Goal: Transaction & Acquisition: Book appointment/travel/reservation

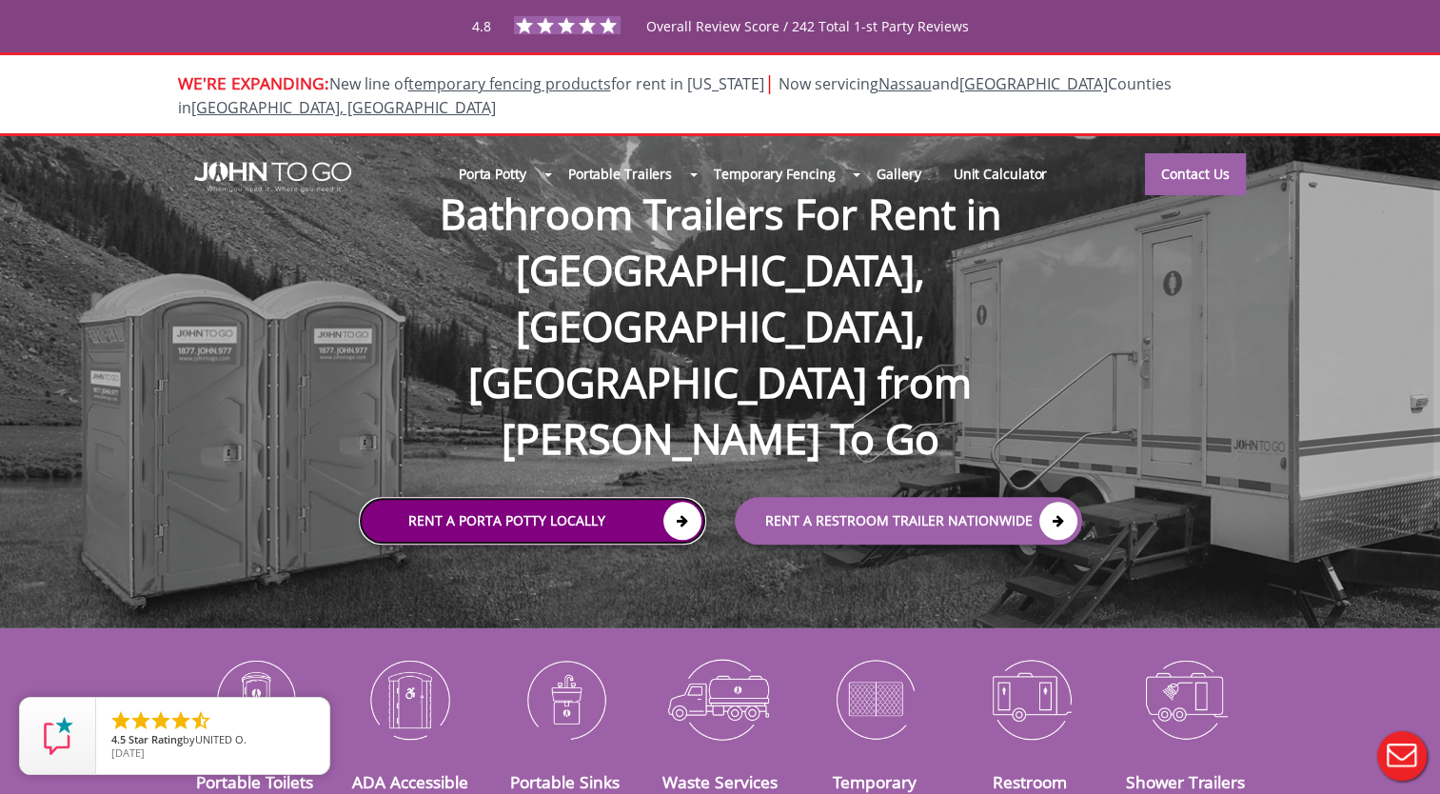
click at [617, 497] on link "Rent a Porta Potty Locally" at bounding box center [532, 521] width 347 height 48
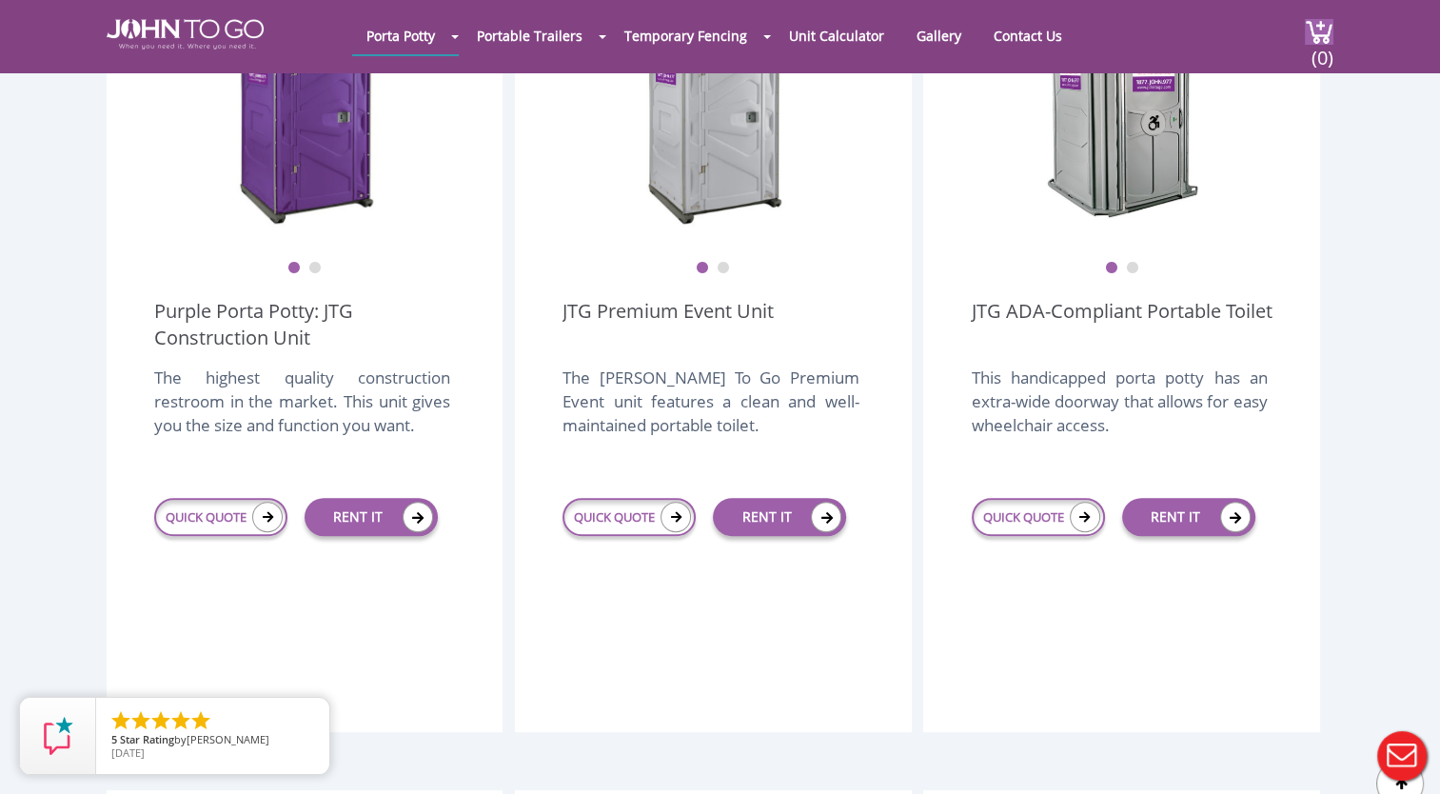
scroll to position [476, 0]
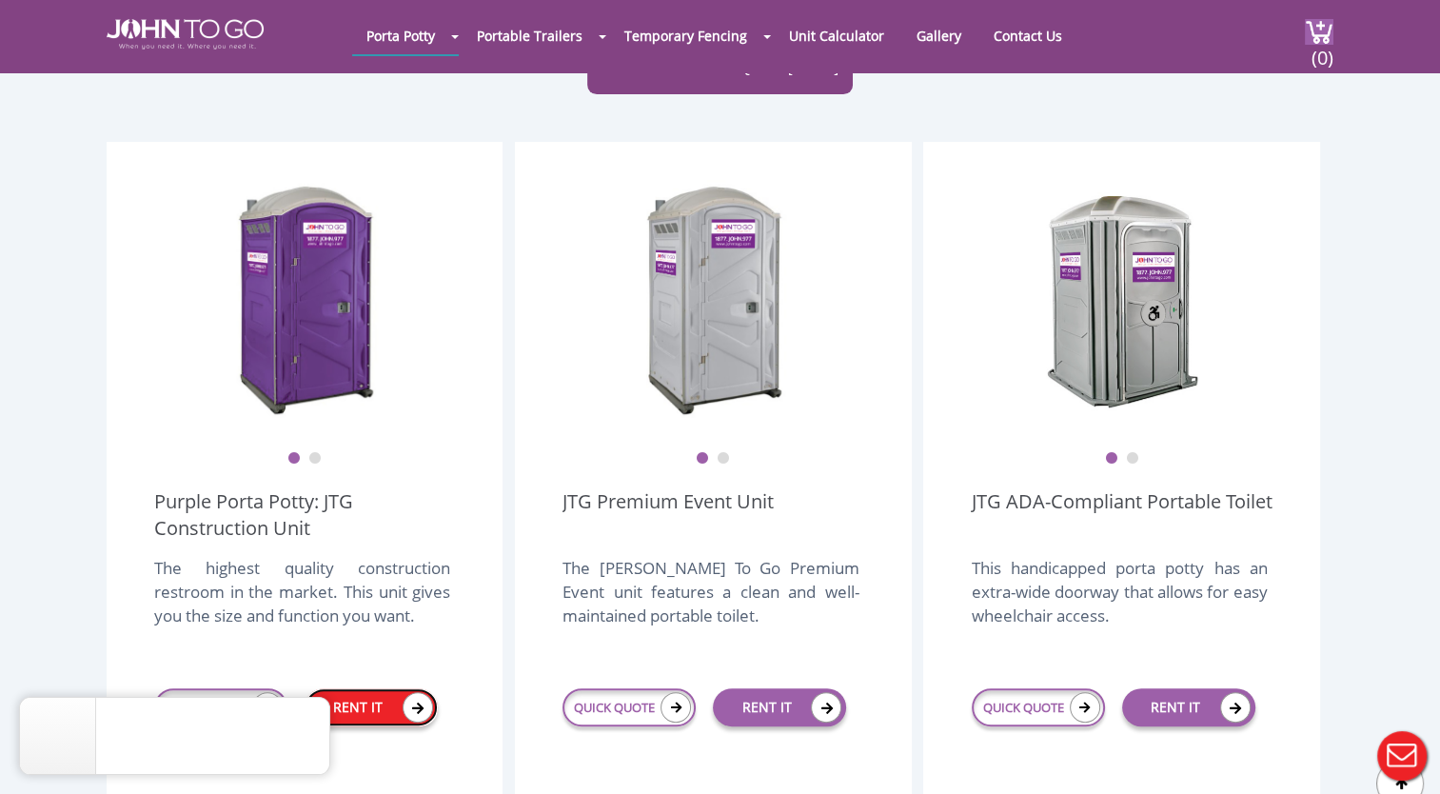
click at [358, 688] on link "RENT IT" at bounding box center [371, 707] width 133 height 38
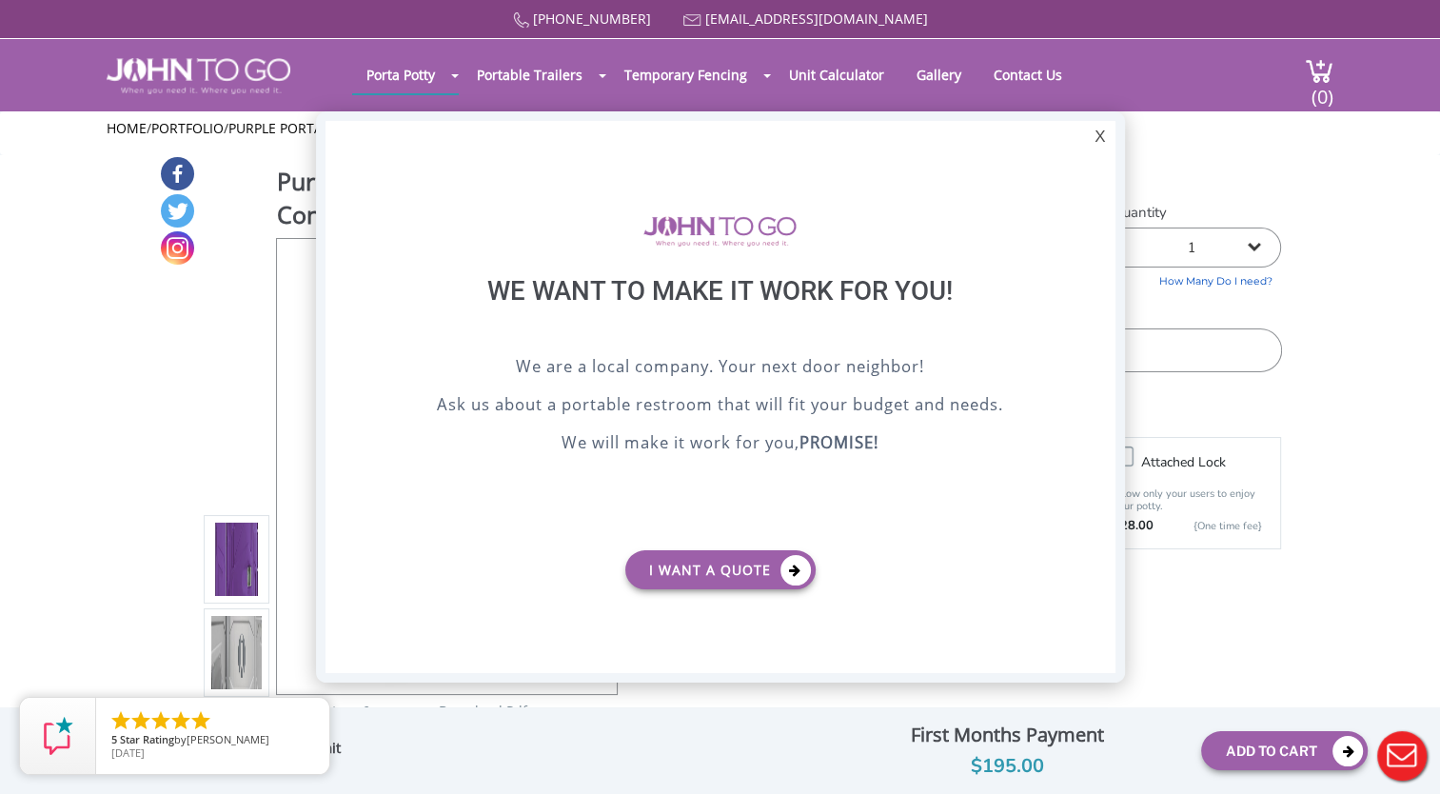
click at [1245, 525] on div at bounding box center [720, 397] width 1440 height 794
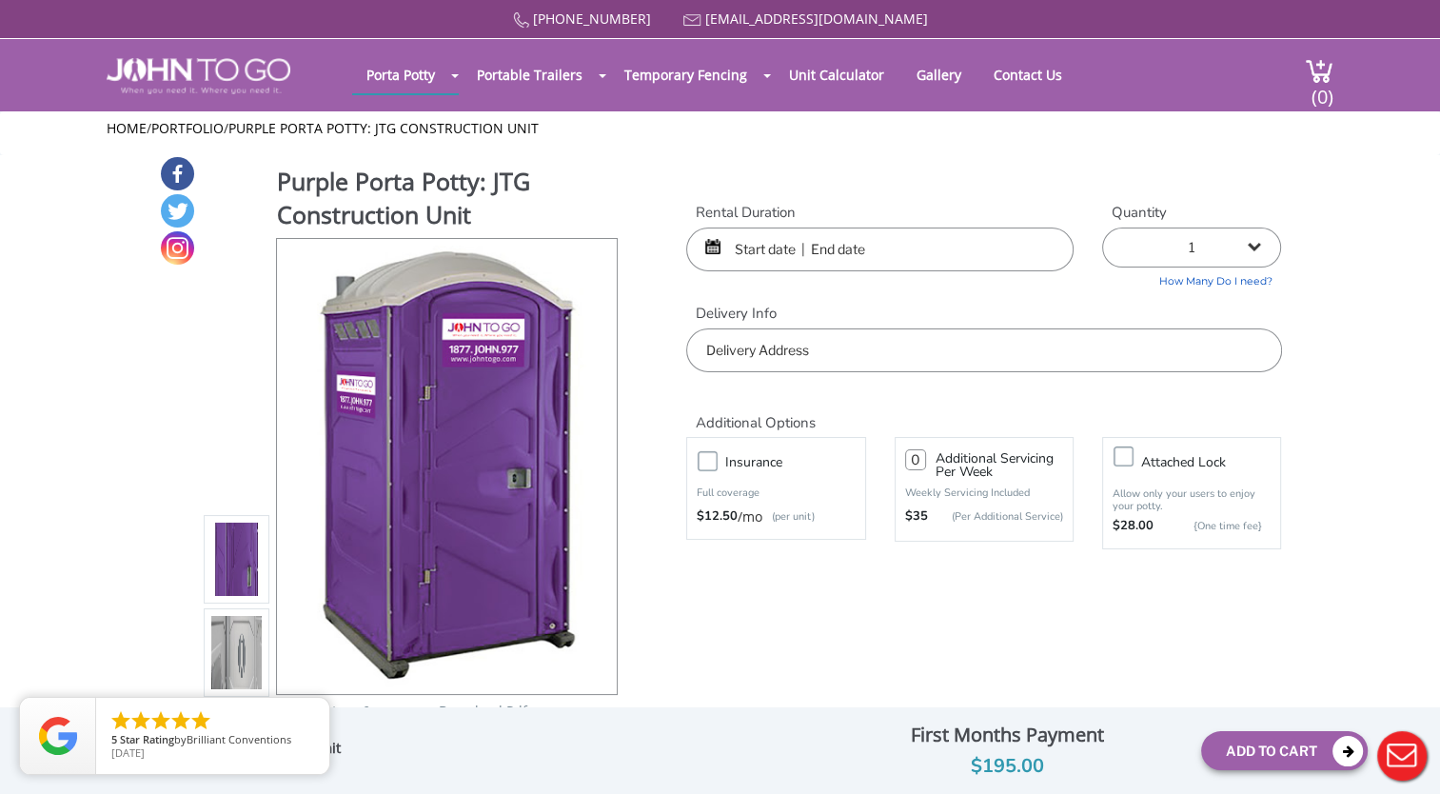
click at [864, 265] on input "text" at bounding box center [879, 249] width 387 height 44
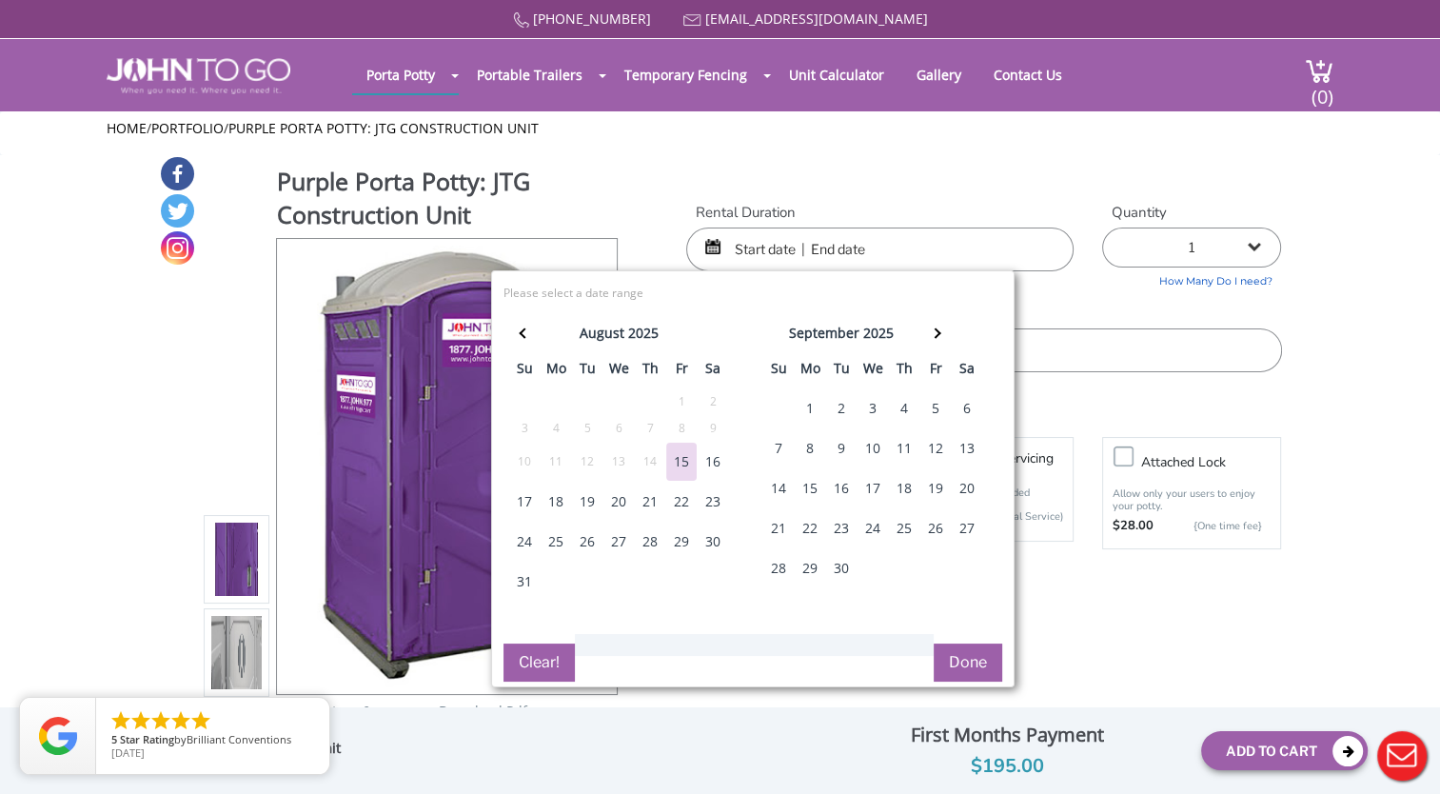
click at [834, 410] on div "2" at bounding box center [841, 408] width 30 height 38
click at [890, 231] on input "text" at bounding box center [879, 249] width 387 height 44
click at [883, 247] on input "text" at bounding box center [879, 249] width 387 height 44
click at [857, 203] on label "Rental Duration" at bounding box center [879, 213] width 387 height 20
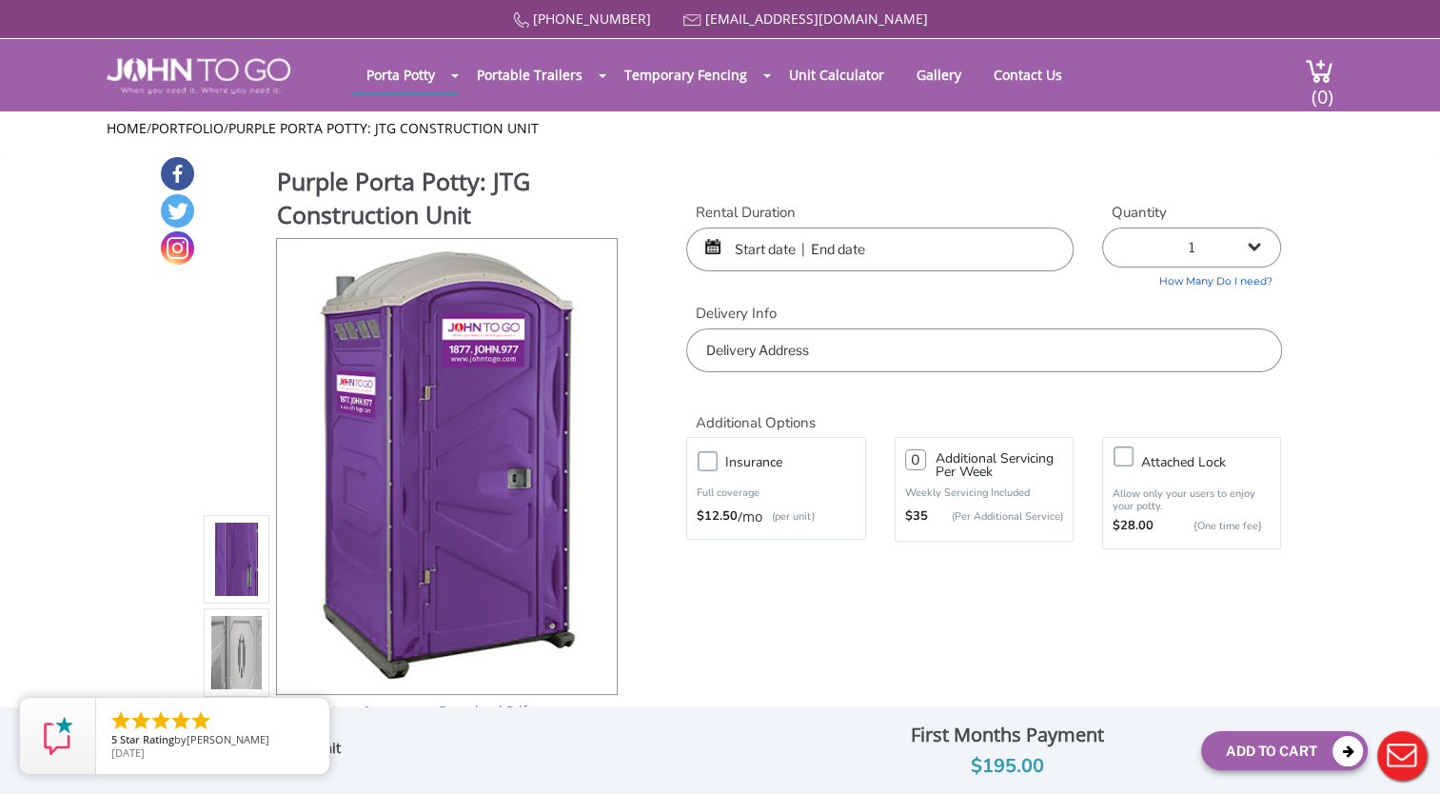
click at [773, 253] on input "text" at bounding box center [879, 249] width 387 height 44
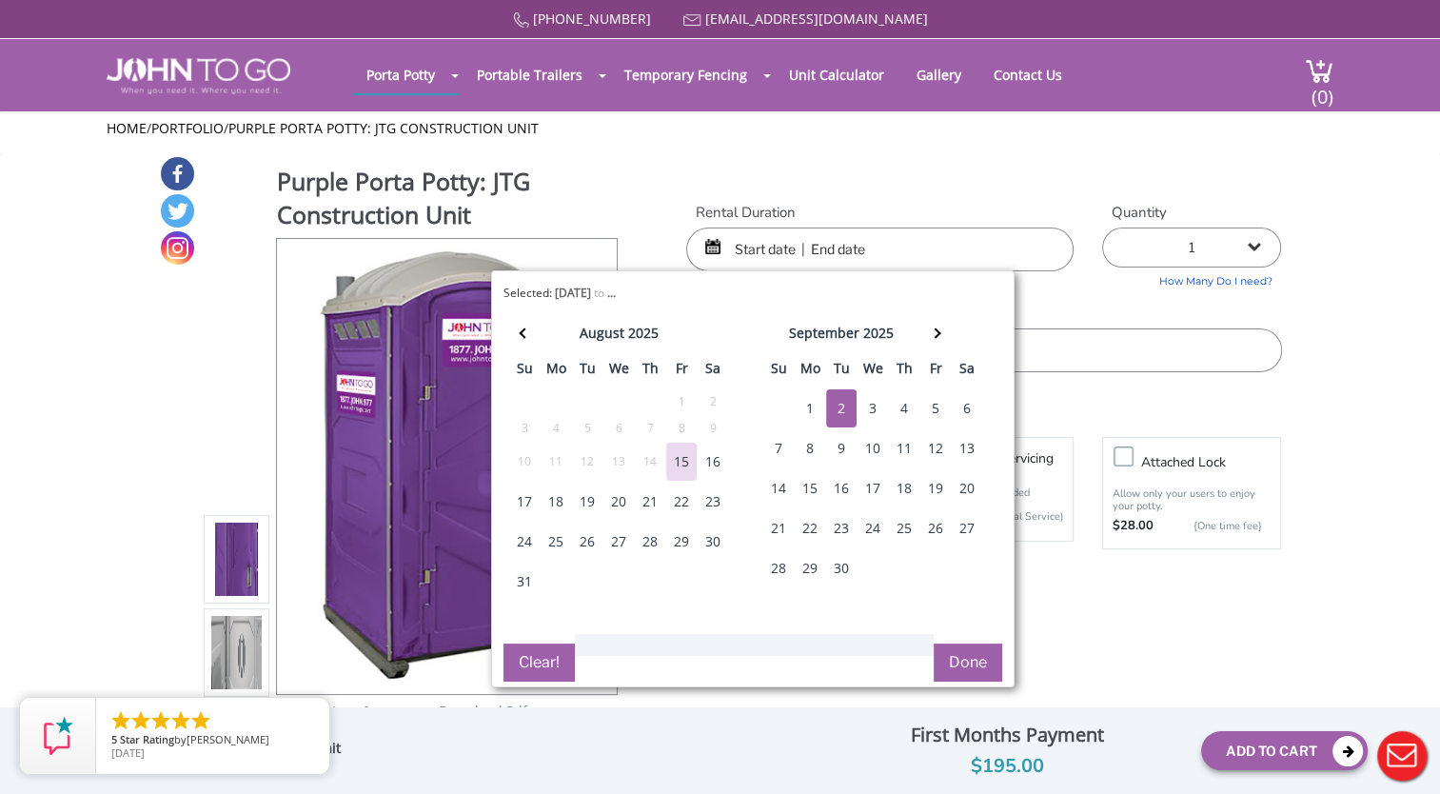
click at [832, 411] on div "2" at bounding box center [841, 408] width 30 height 38
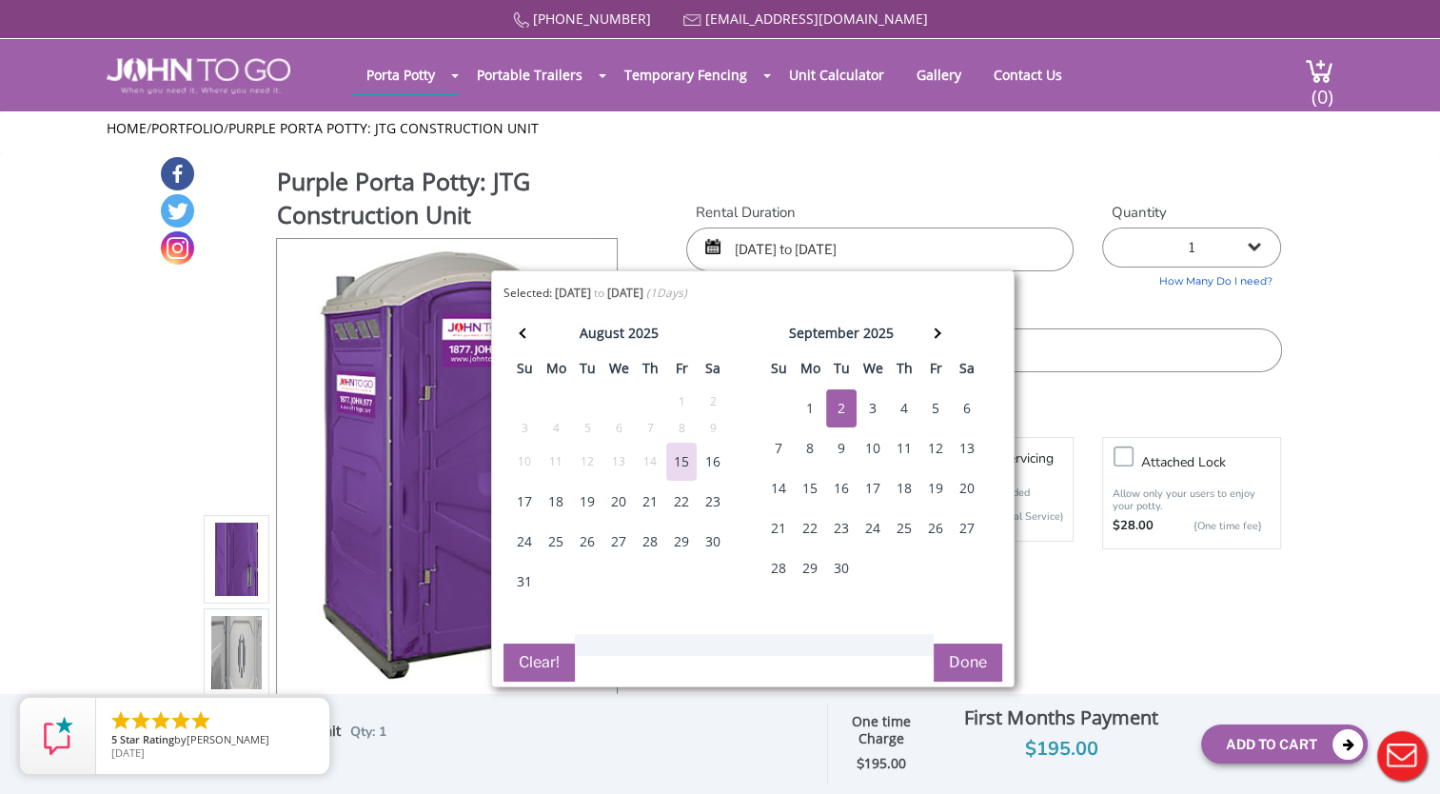
click at [910, 455] on div "11" at bounding box center [904, 448] width 30 height 38
click at [840, 402] on div "2" at bounding box center [841, 408] width 30 height 38
type input "09/02/2025 to 09/11/2025"
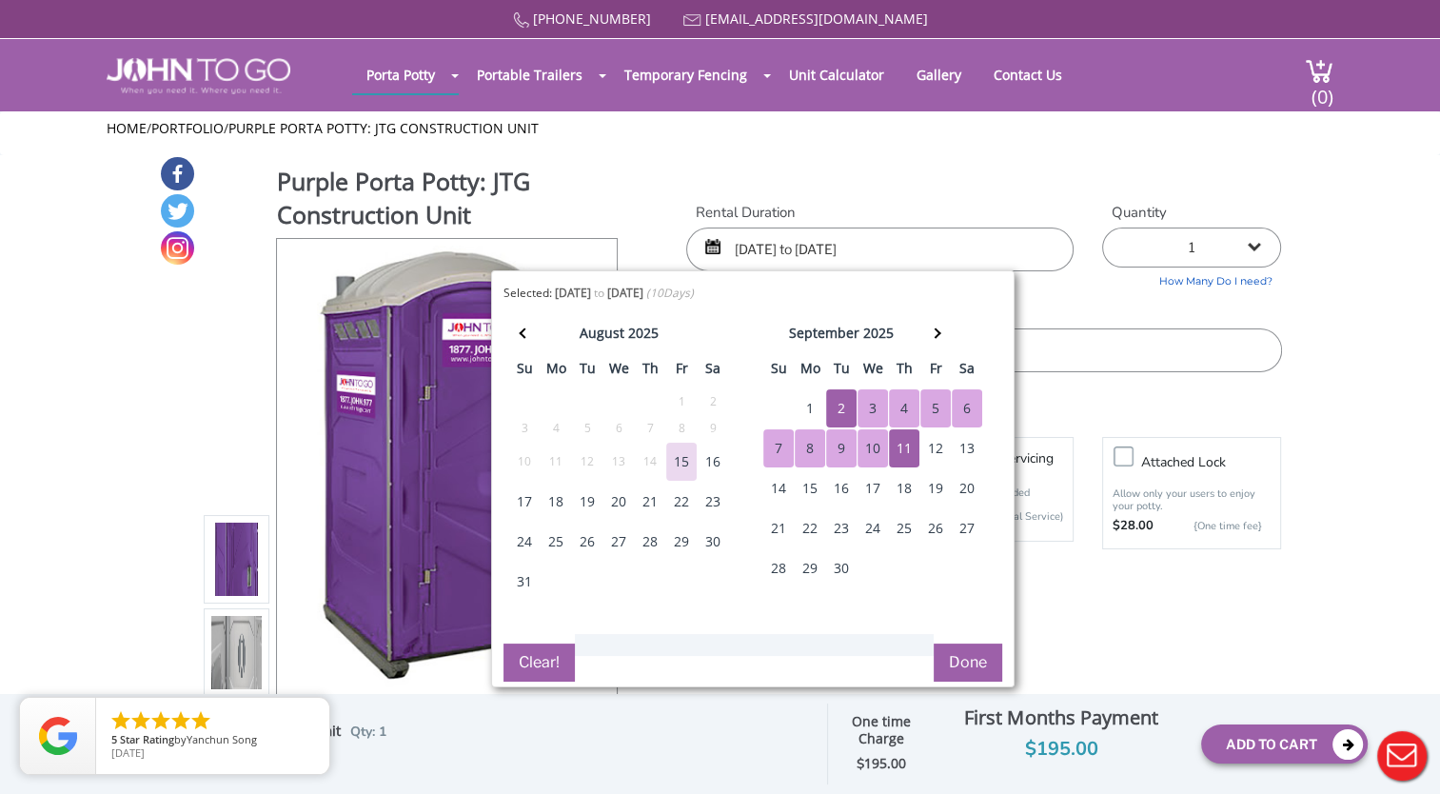
click at [906, 456] on div "11" at bounding box center [904, 448] width 30 height 38
click at [840, 405] on div "2" at bounding box center [841, 408] width 30 height 38
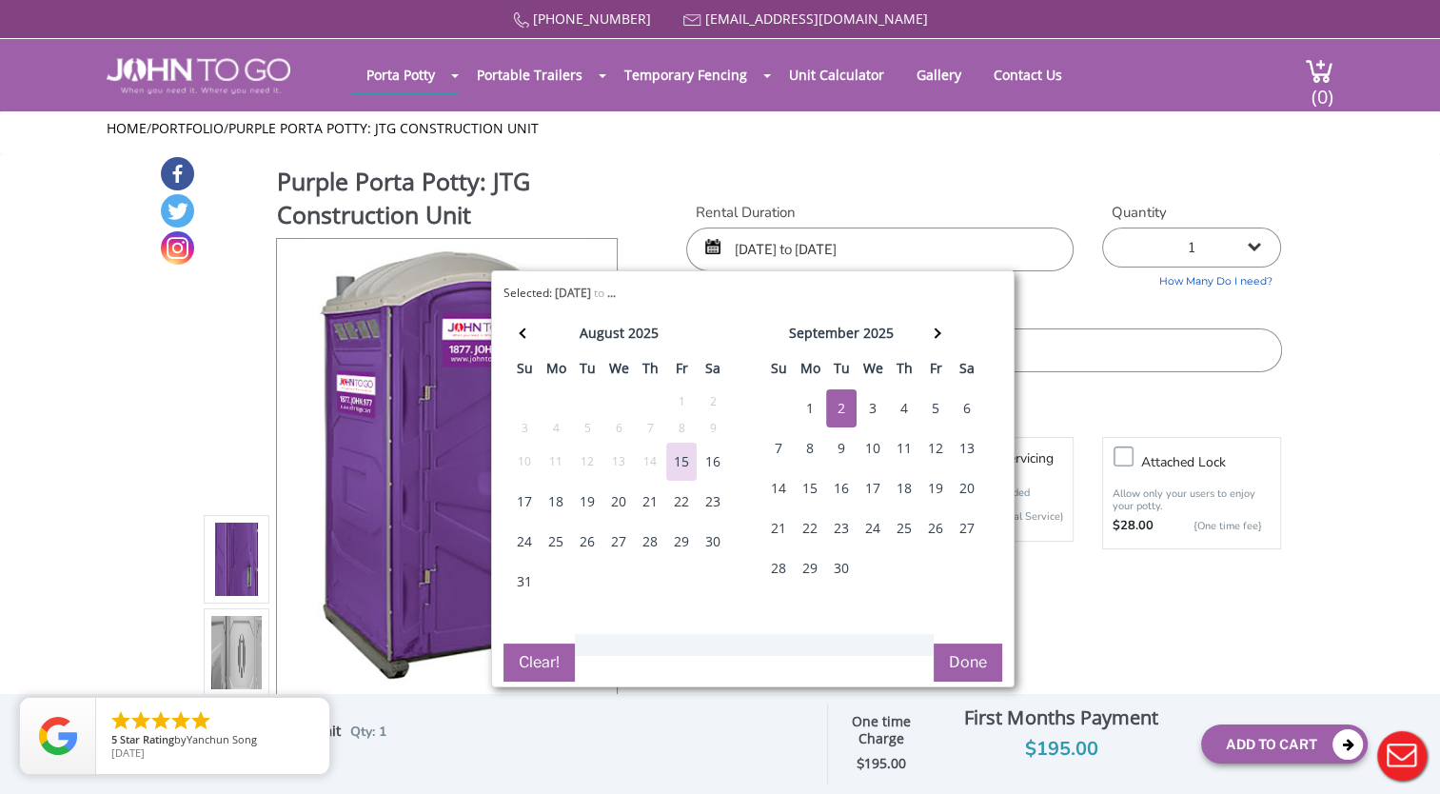
click at [829, 157] on div "Purple Porta Potty: JTG Construction Unit View feature & specs Download Pdf Pro…" at bounding box center [720, 449] width 1123 height 589
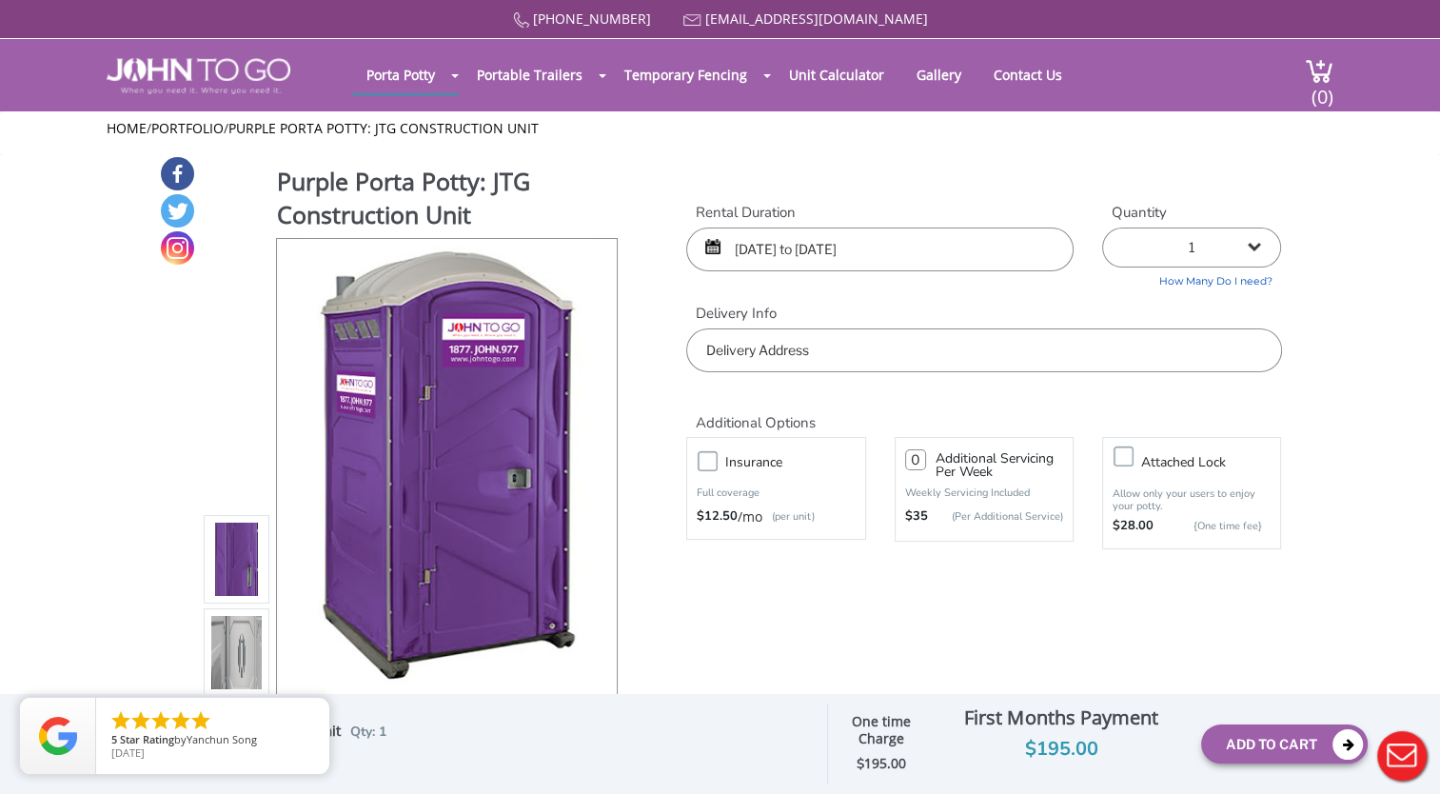
click at [909, 244] on input "09/02/2025 to 09/11/2025" at bounding box center [879, 249] width 387 height 44
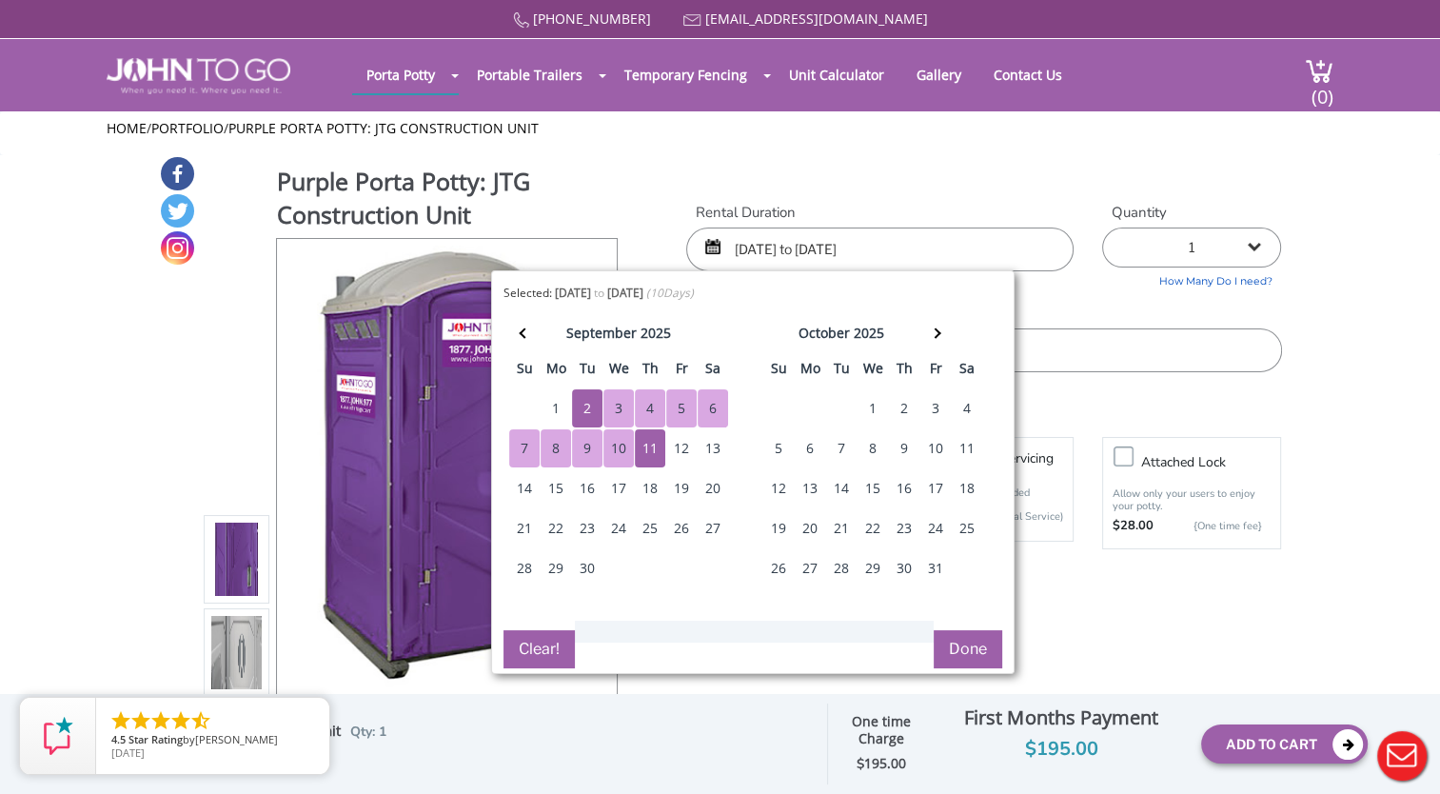
click at [1264, 210] on label "Quantity" at bounding box center [1191, 213] width 179 height 20
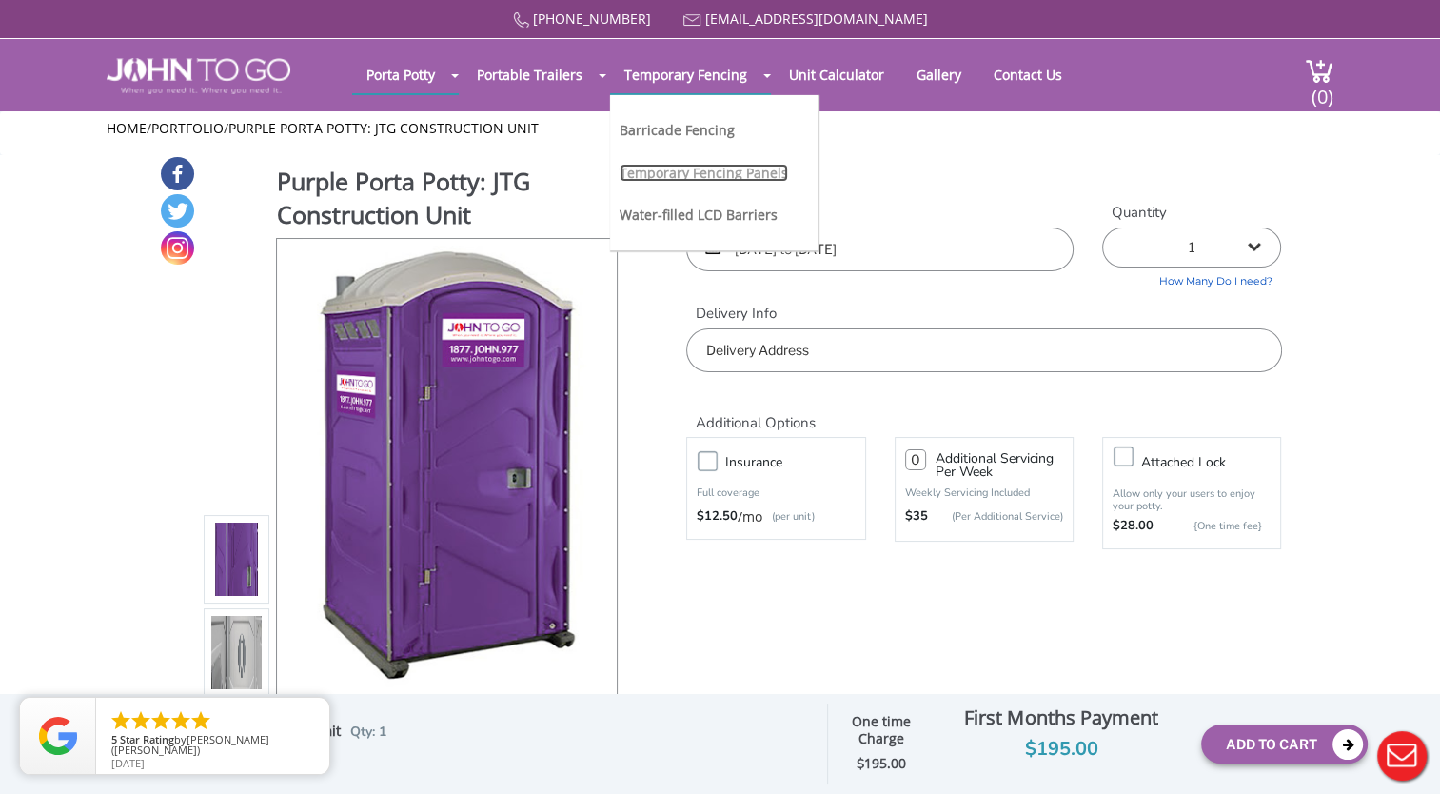
click at [684, 164] on link "Temporary Fencing Panels" at bounding box center [704, 173] width 168 height 18
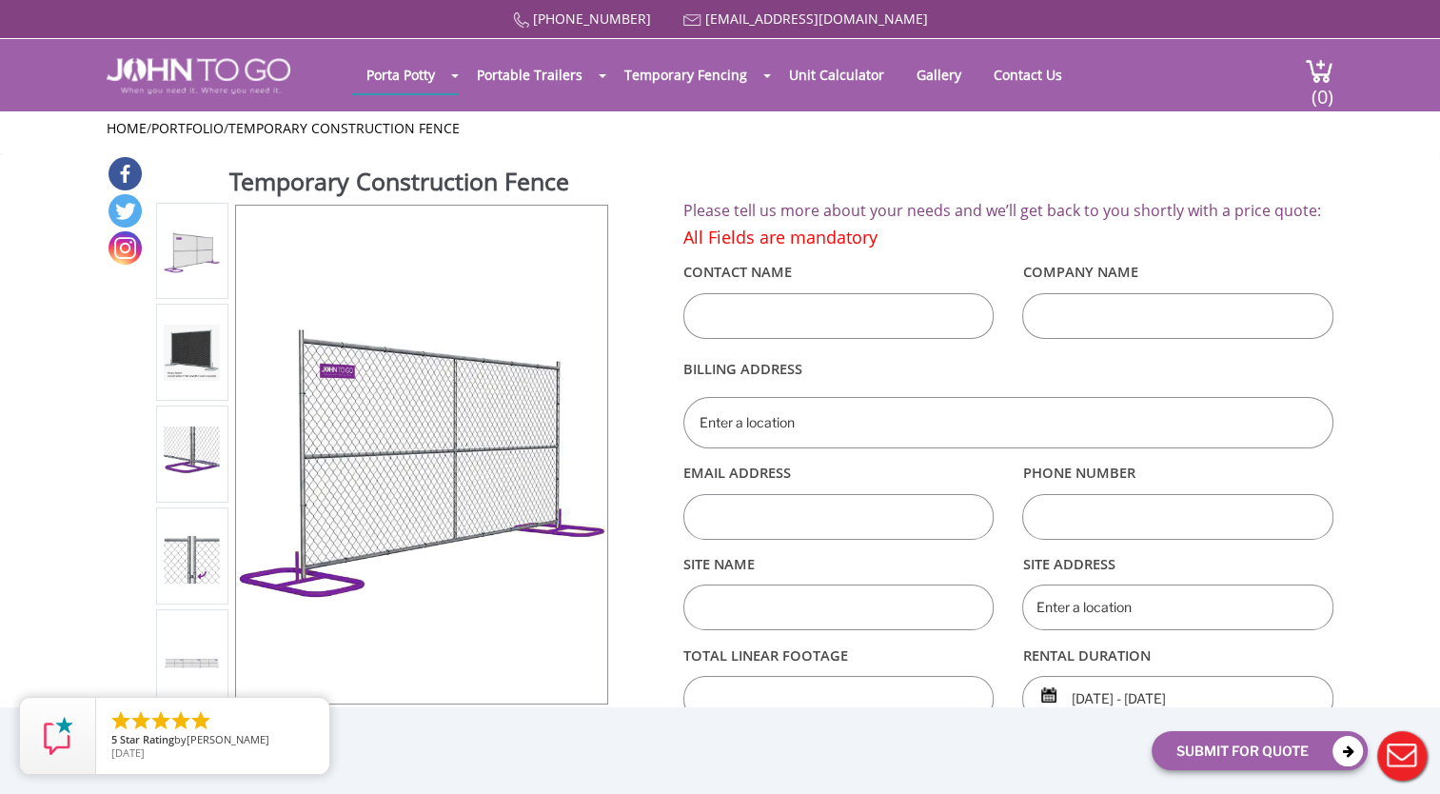
click at [189, 574] on img at bounding box center [192, 555] width 56 height 55
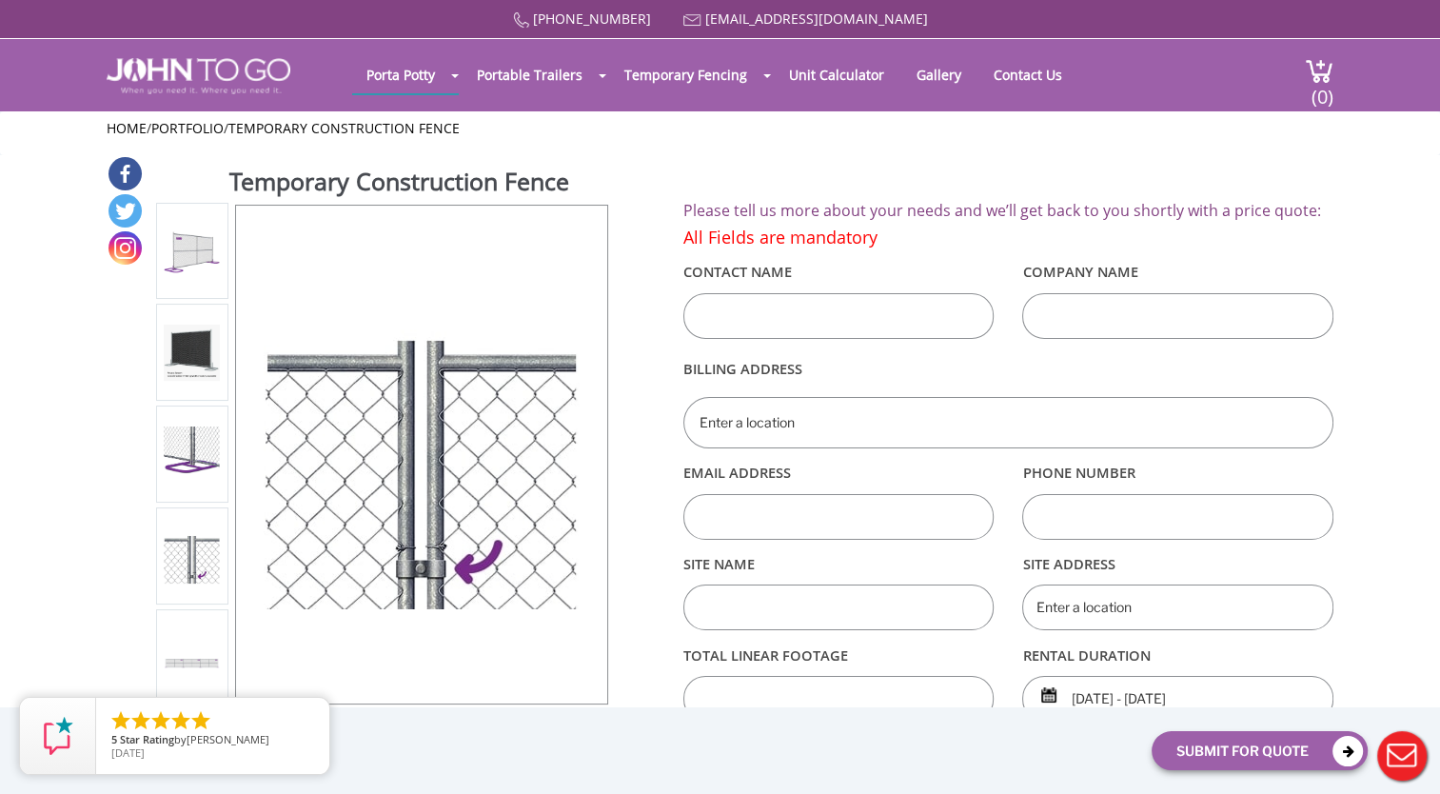
click at [191, 465] on img at bounding box center [192, 453] width 56 height 55
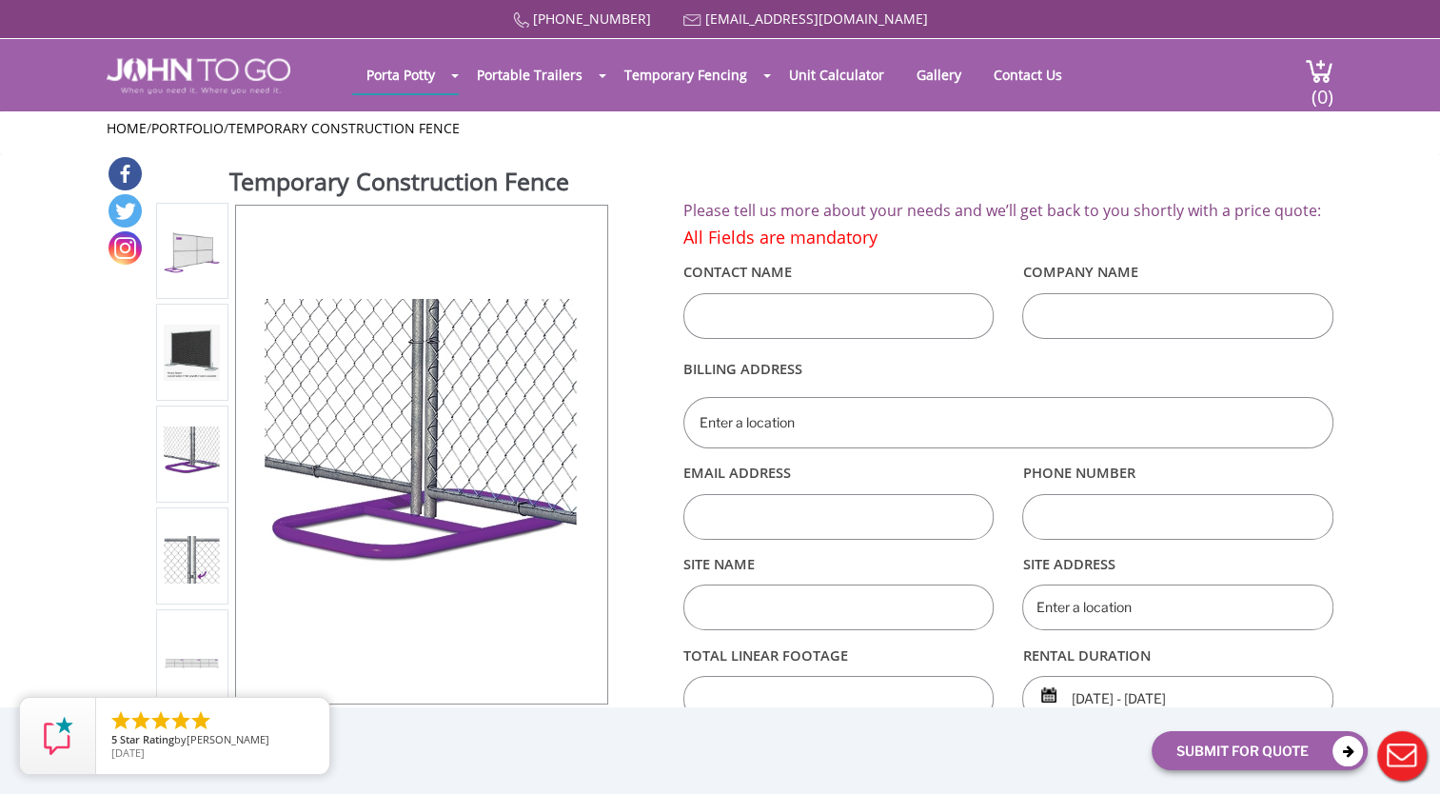
click at [189, 356] on img at bounding box center [192, 353] width 56 height 56
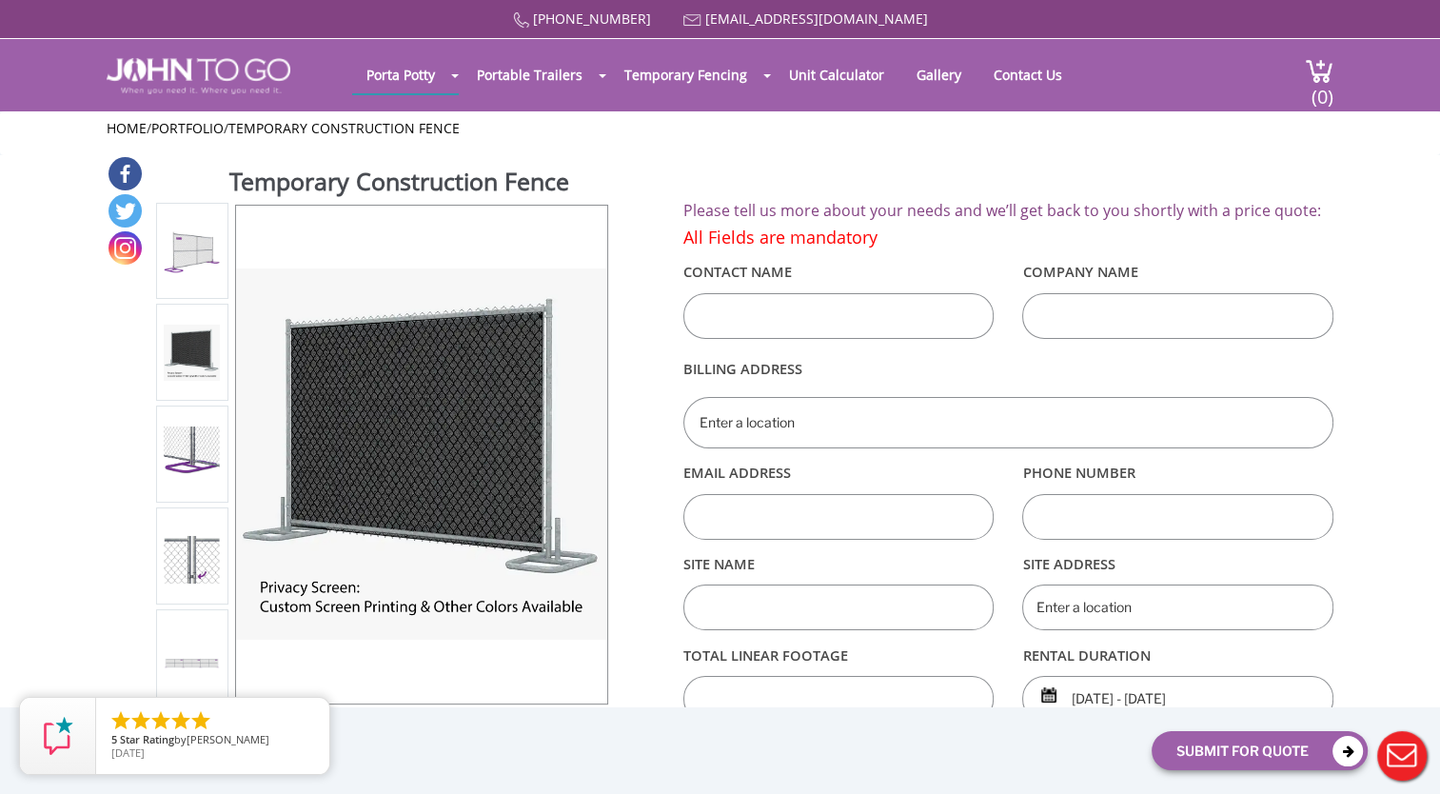
click at [186, 266] on img at bounding box center [192, 251] width 56 height 56
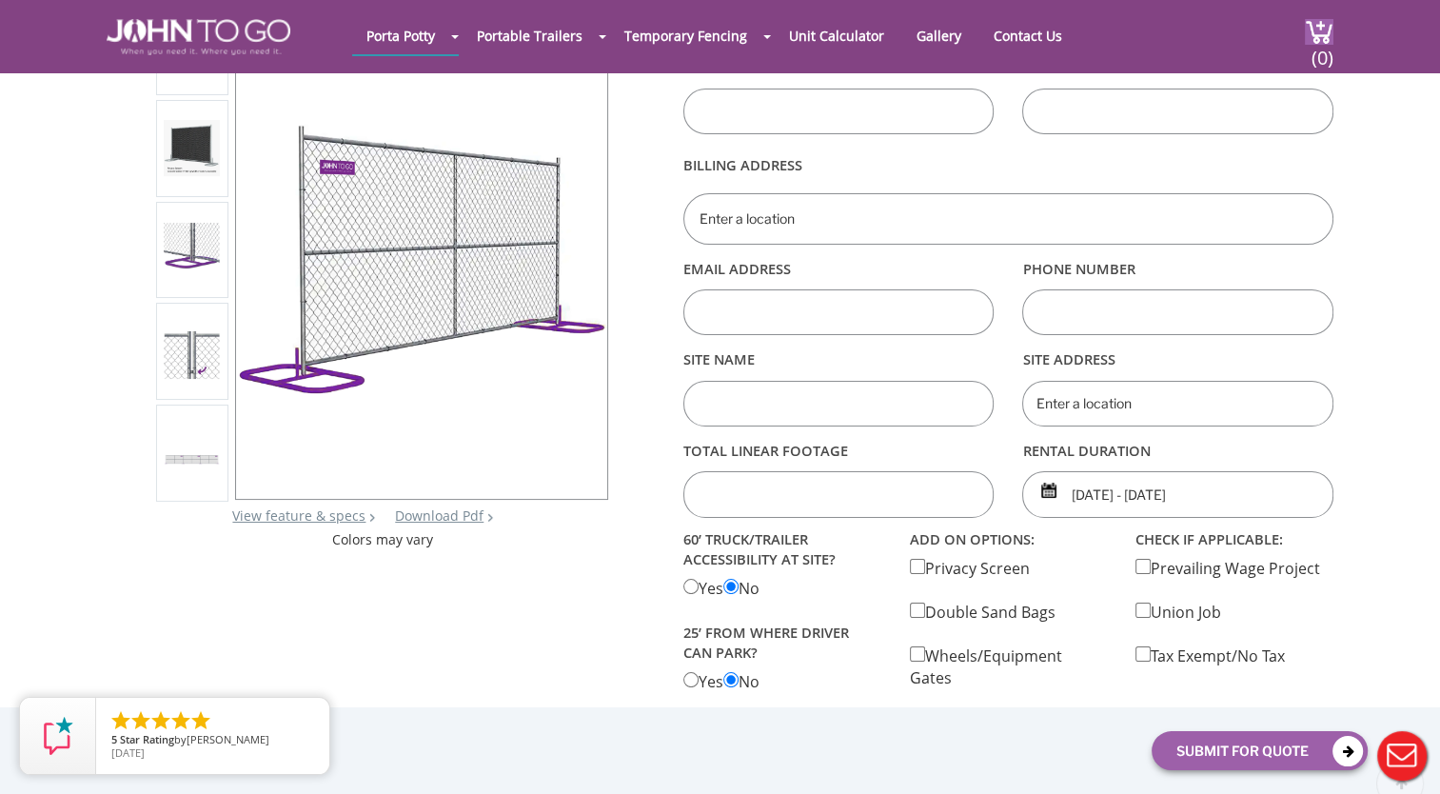
scroll to position [381, 0]
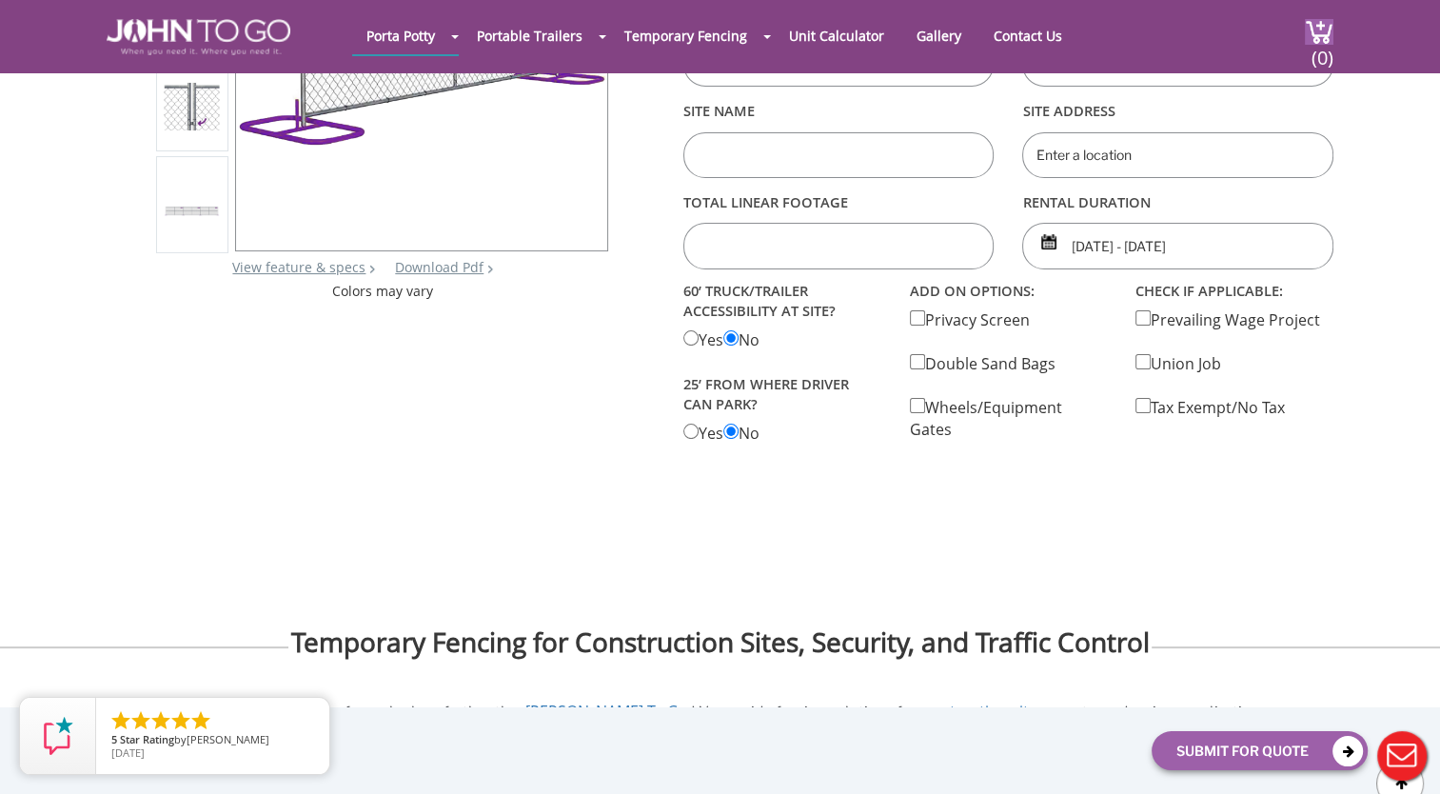
click at [201, 226] on div at bounding box center [192, 205] width 56 height 80
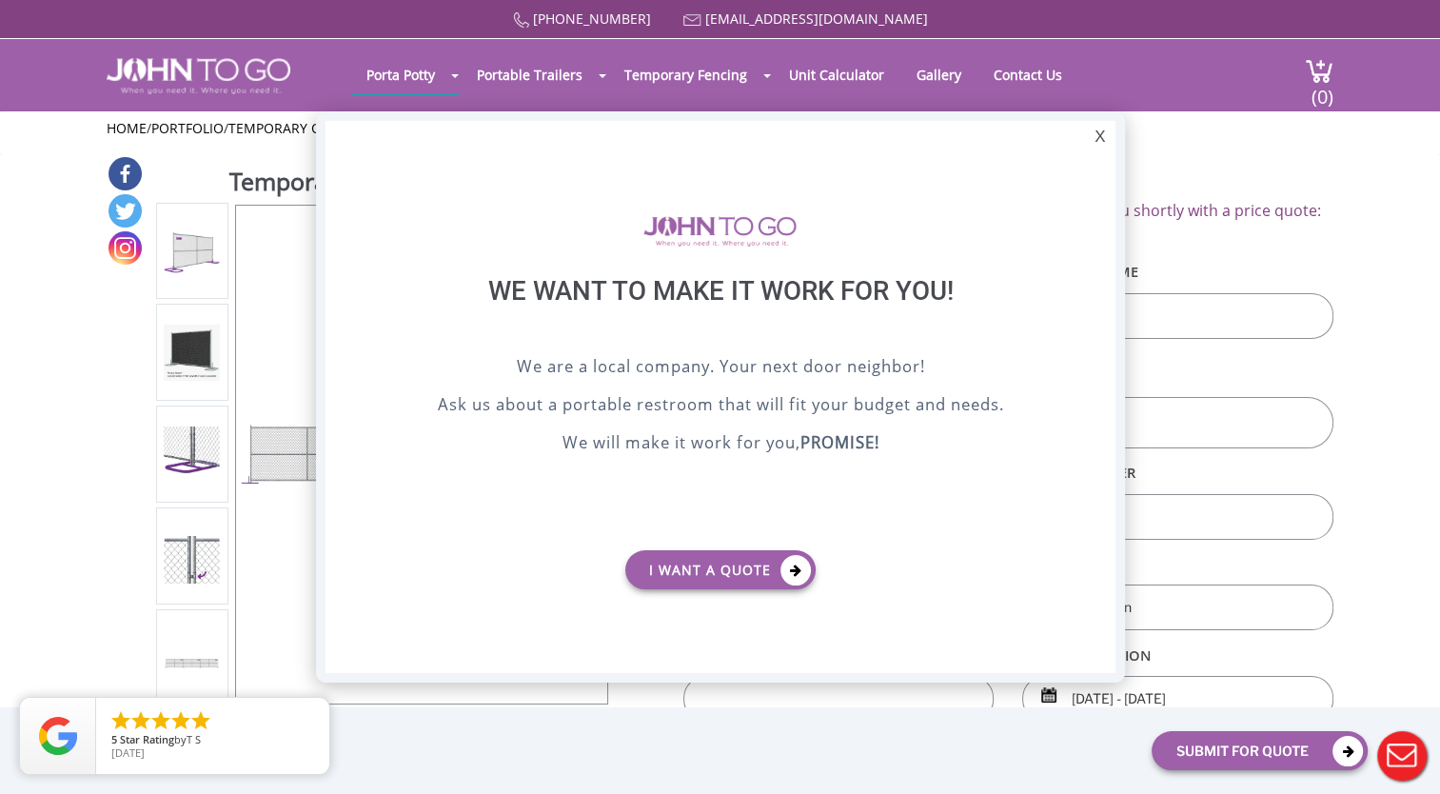
scroll to position [0, 0]
click at [1101, 128] on div "X" at bounding box center [1100, 137] width 30 height 32
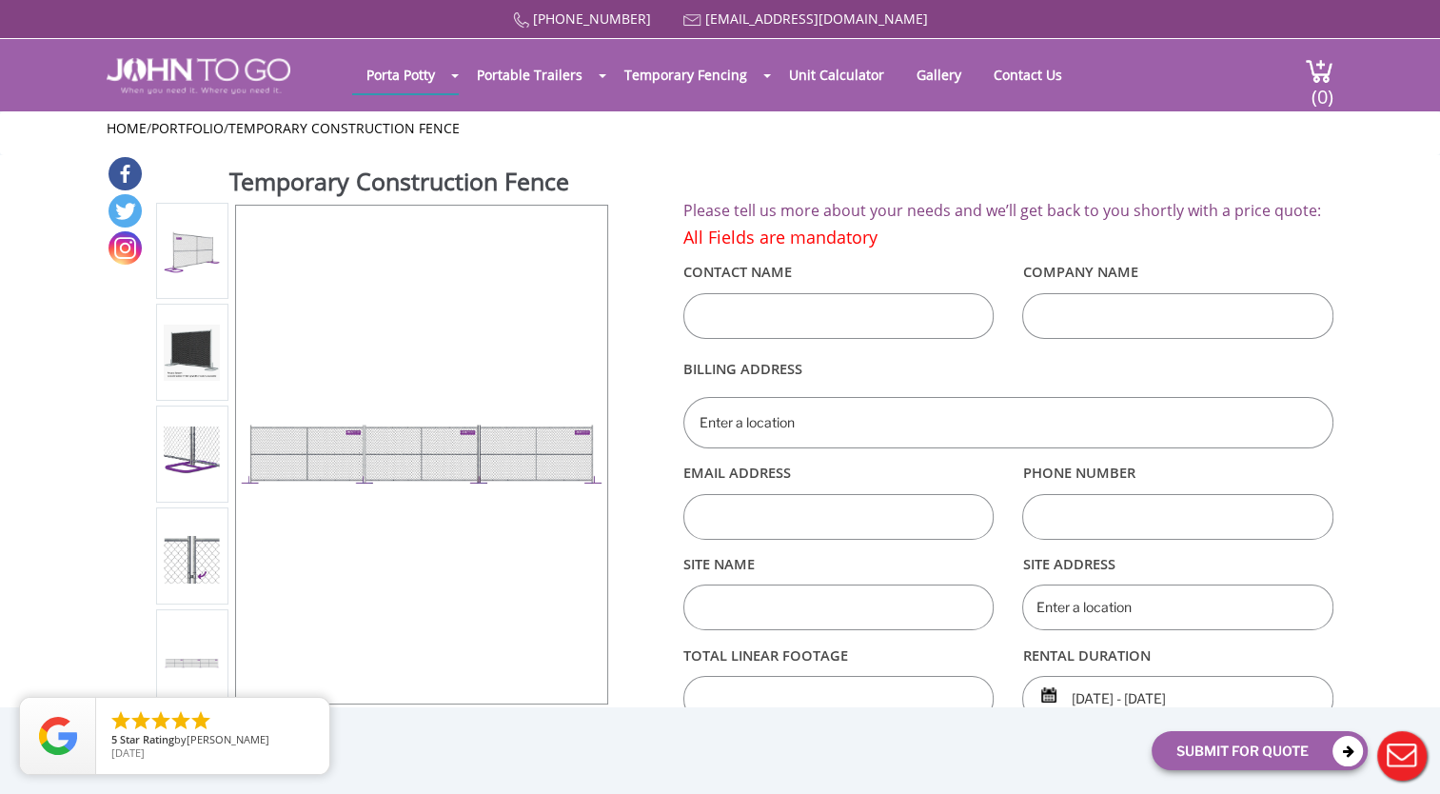
click at [951, 168] on div "Temporary Construction Fence View feature & specs Download Pdf Product PDF Addo…" at bounding box center [720, 526] width 1227 height 742
click at [1203, 296] on input "text" at bounding box center [1177, 316] width 311 height 46
click at [1182, 143] on div "Home / Portfolio / Temporary Construction Fence" at bounding box center [720, 133] width 1227 height 29
click at [607, 119] on ul "Home / Portfolio / Temporary Construction Fence" at bounding box center [720, 128] width 1227 height 19
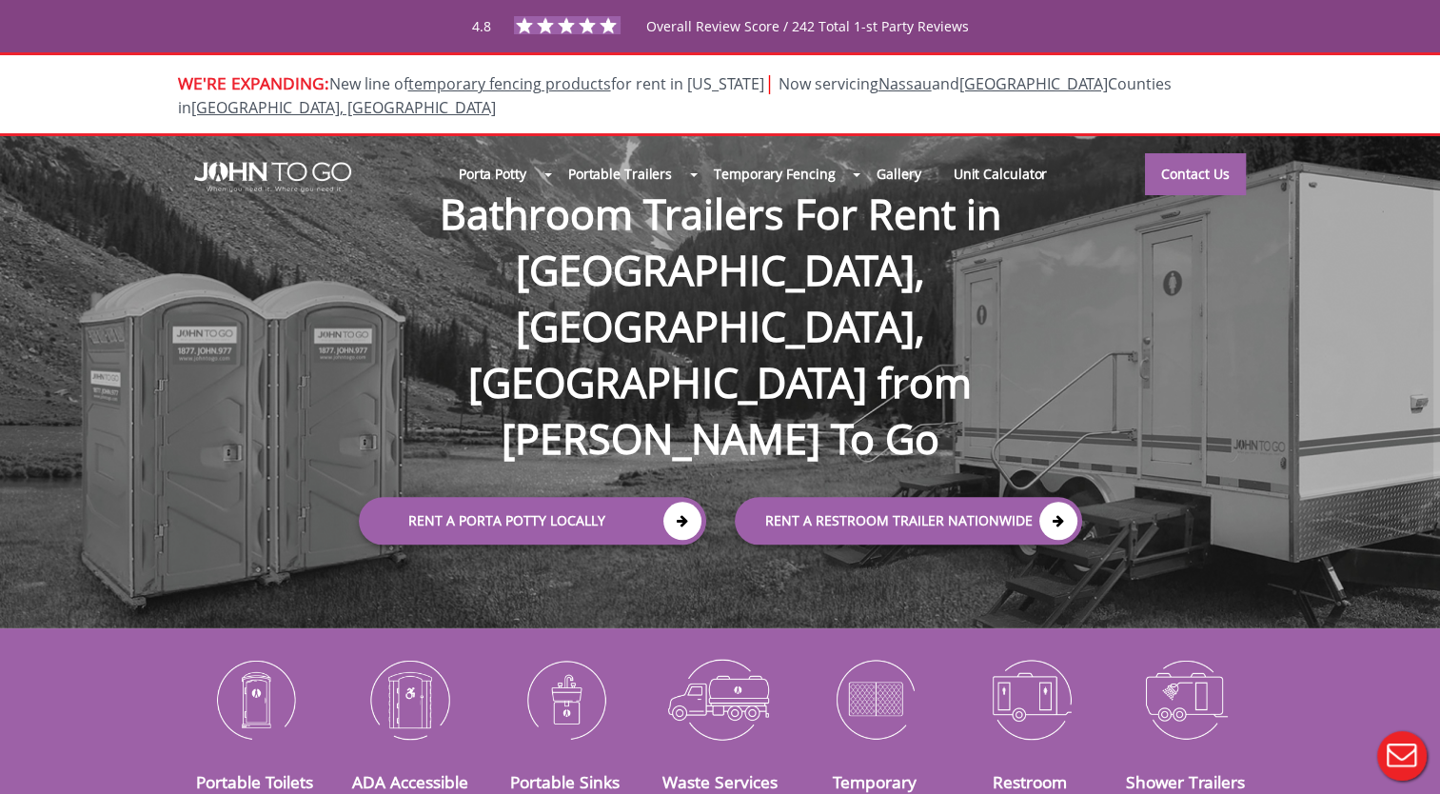
click at [253, 698] on div "     5 Star Rating by [PERSON_NAME] [DATE] close" at bounding box center [212, 736] width 233 height 76
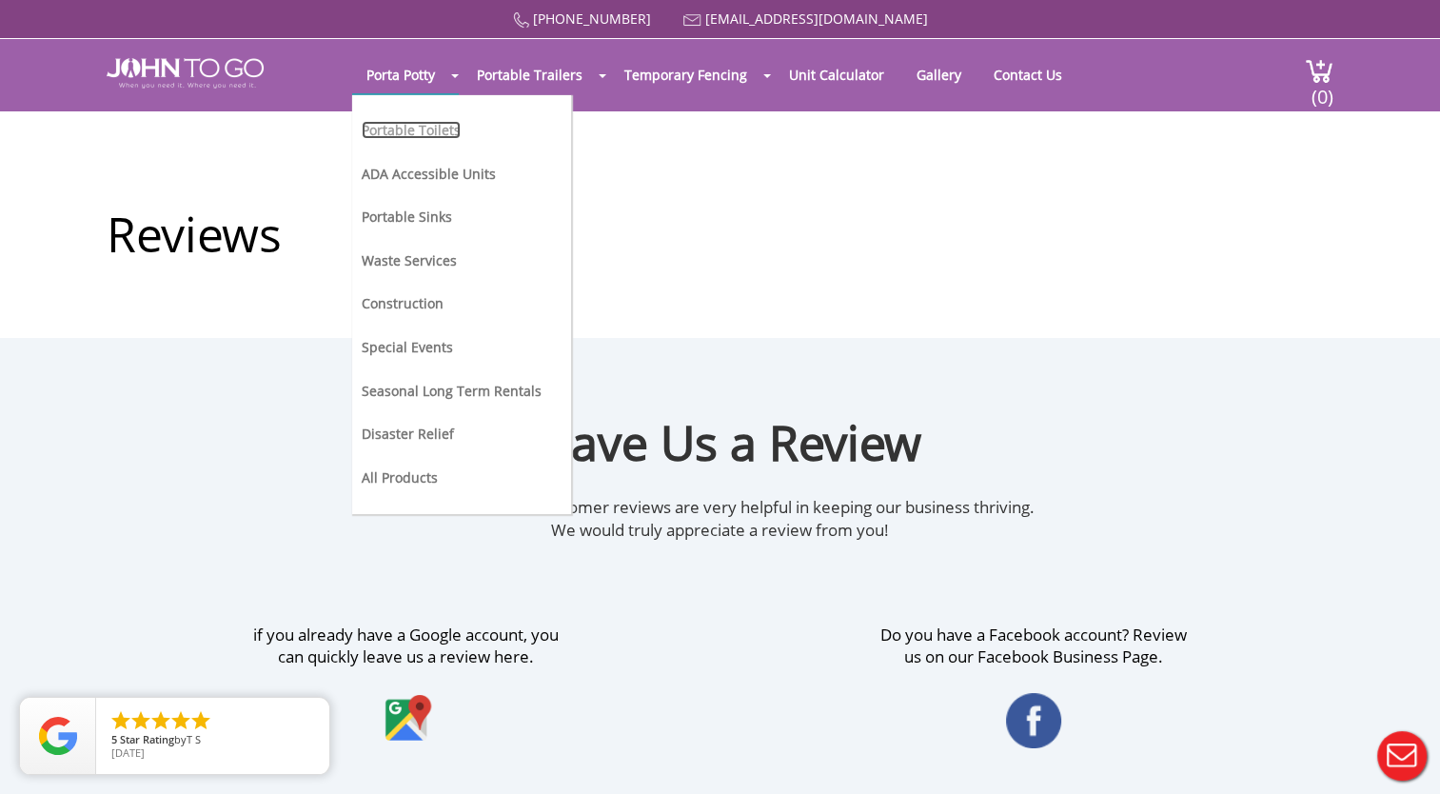
click at [426, 135] on link "Portable Toilets" at bounding box center [411, 130] width 99 height 18
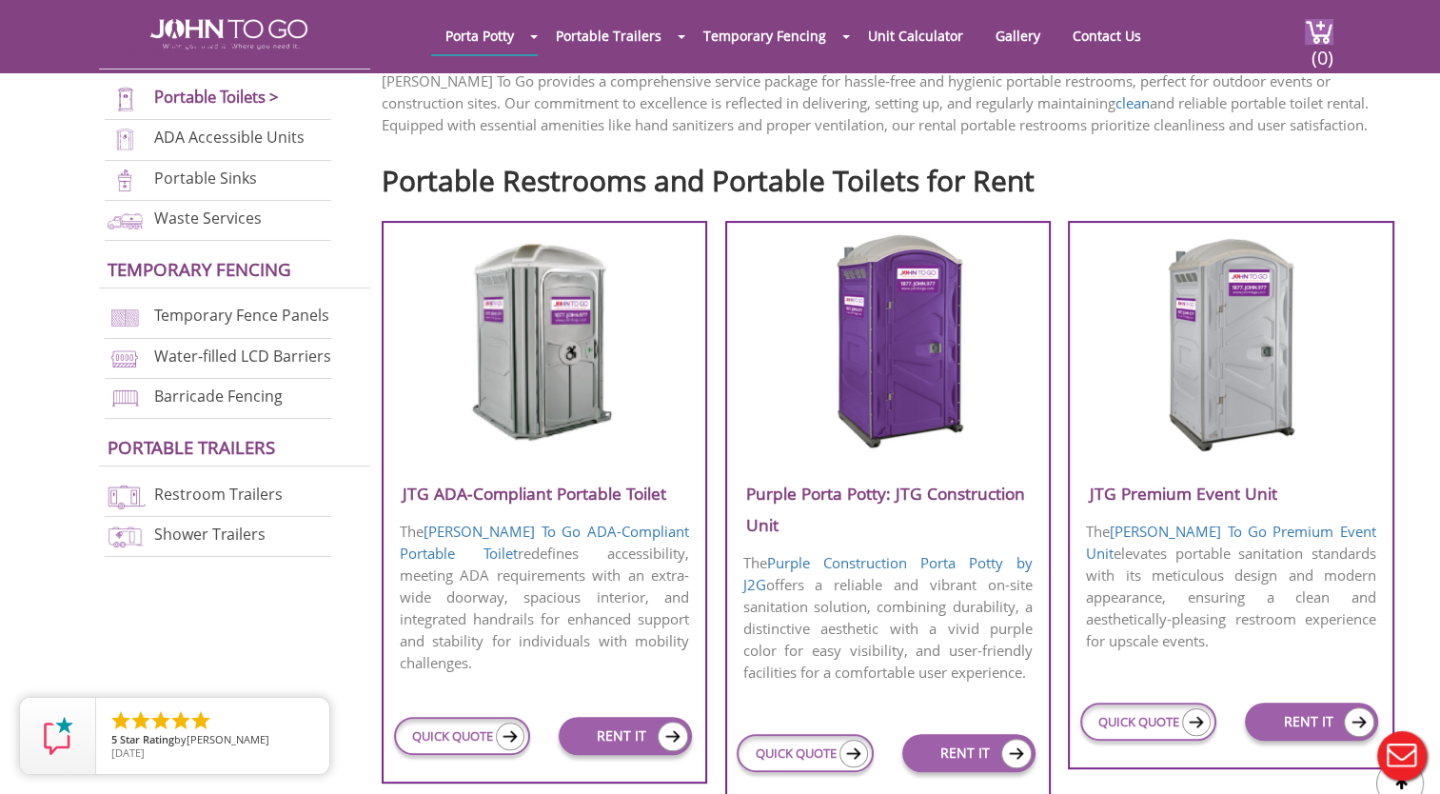
scroll to position [761, 0]
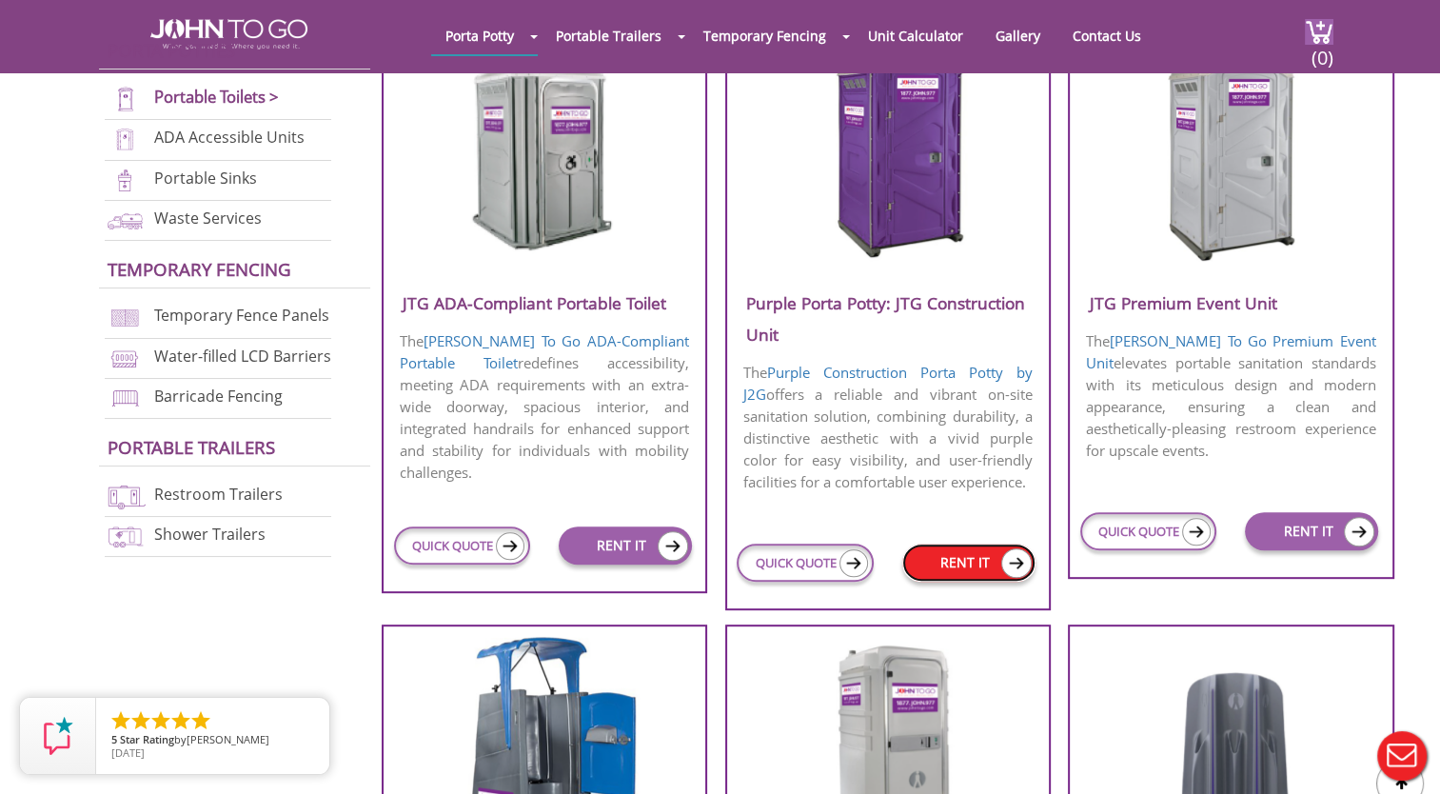
click at [967, 563] on link "RENT IT" at bounding box center [968, 562] width 133 height 38
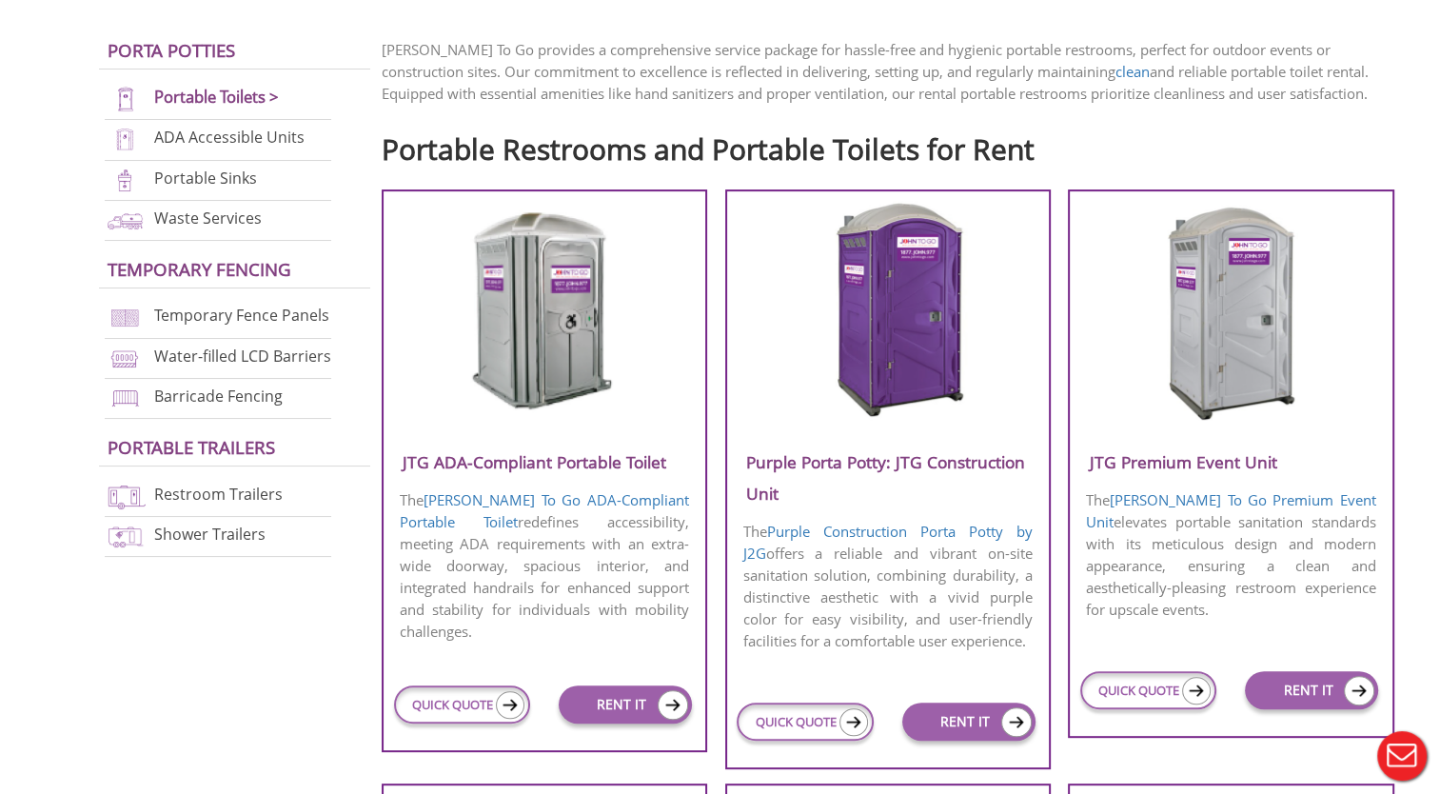
scroll to position [761, 0]
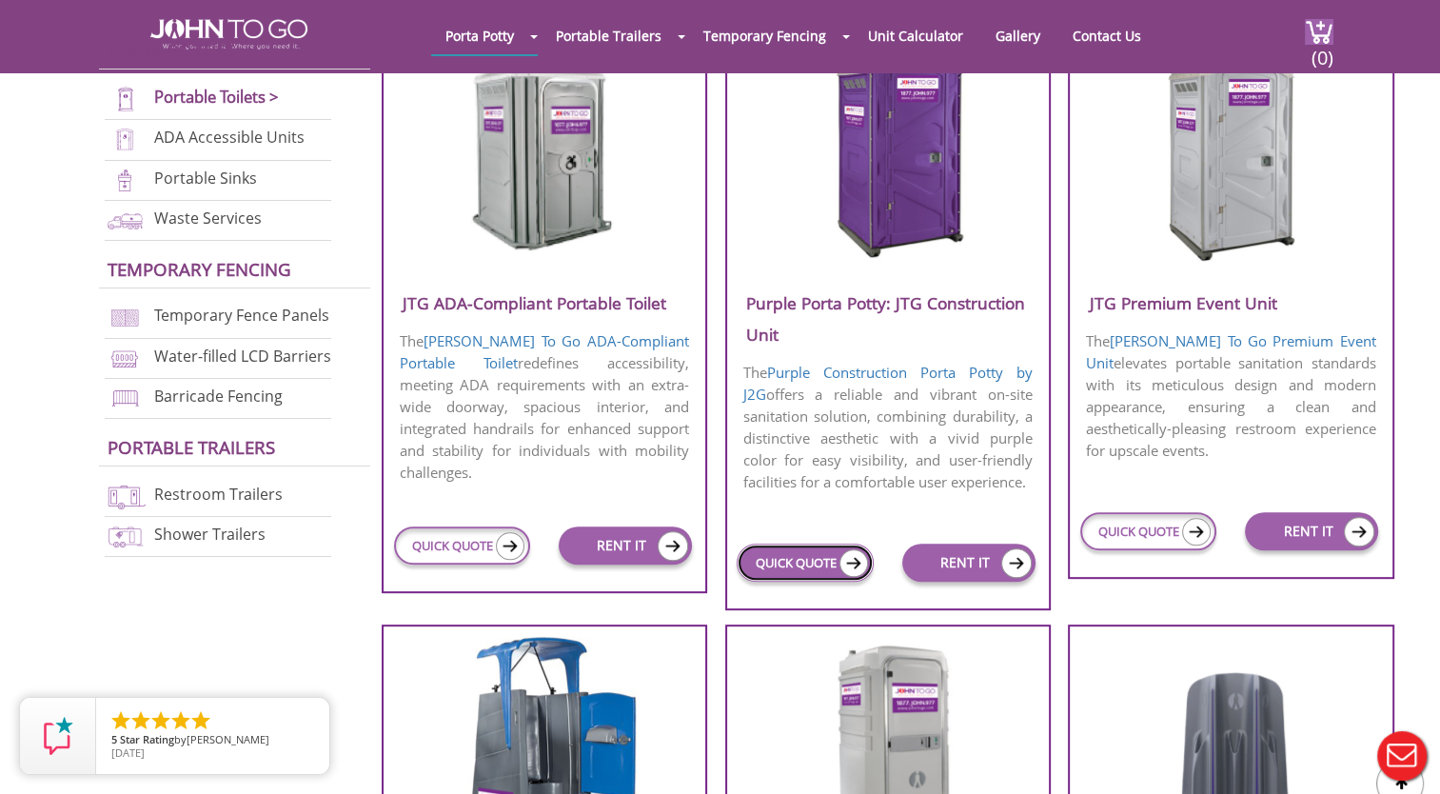
click at [794, 563] on link "QUICK QUOTE" at bounding box center [805, 562] width 136 height 38
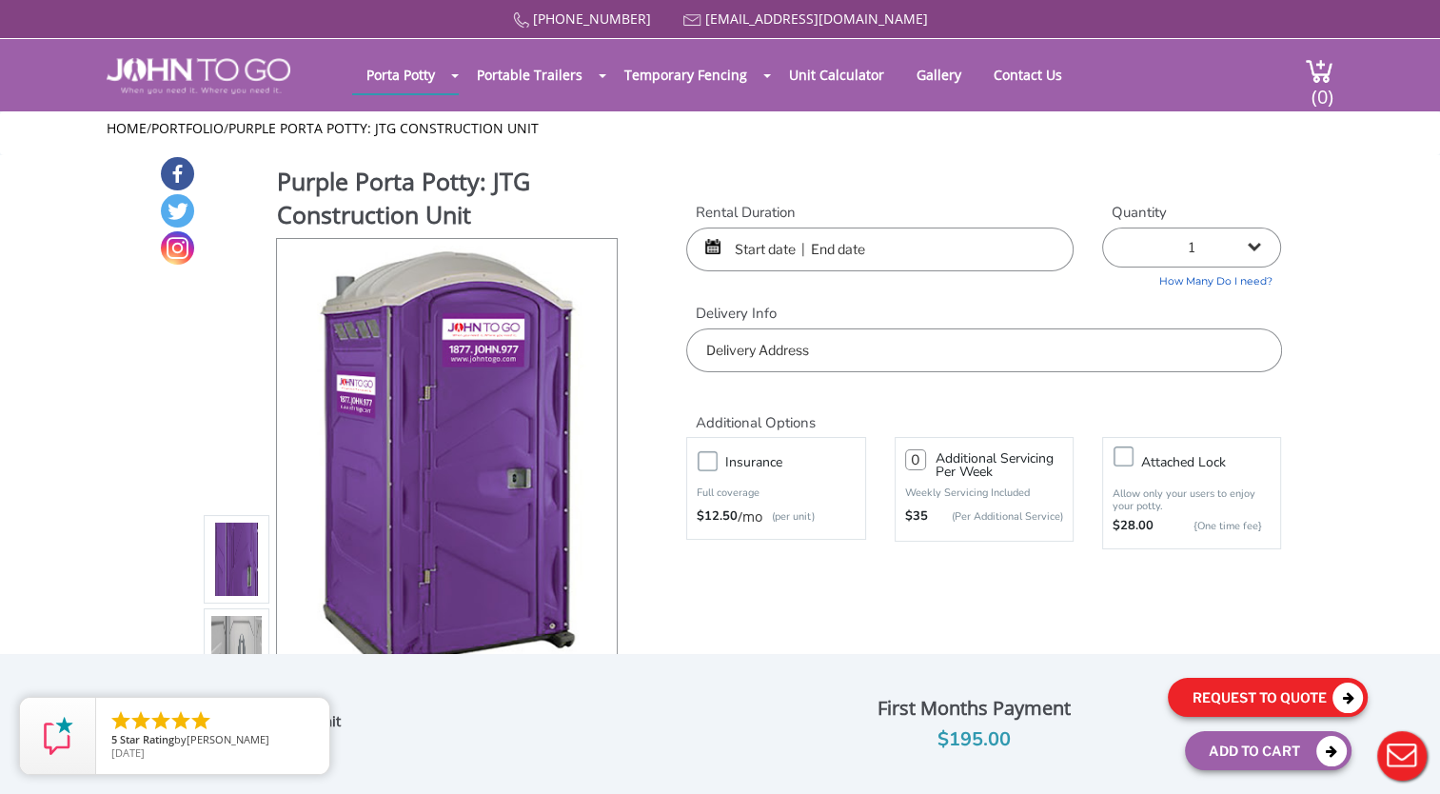
click at [1260, 703] on button "Request To Quote" at bounding box center [1268, 697] width 200 height 39
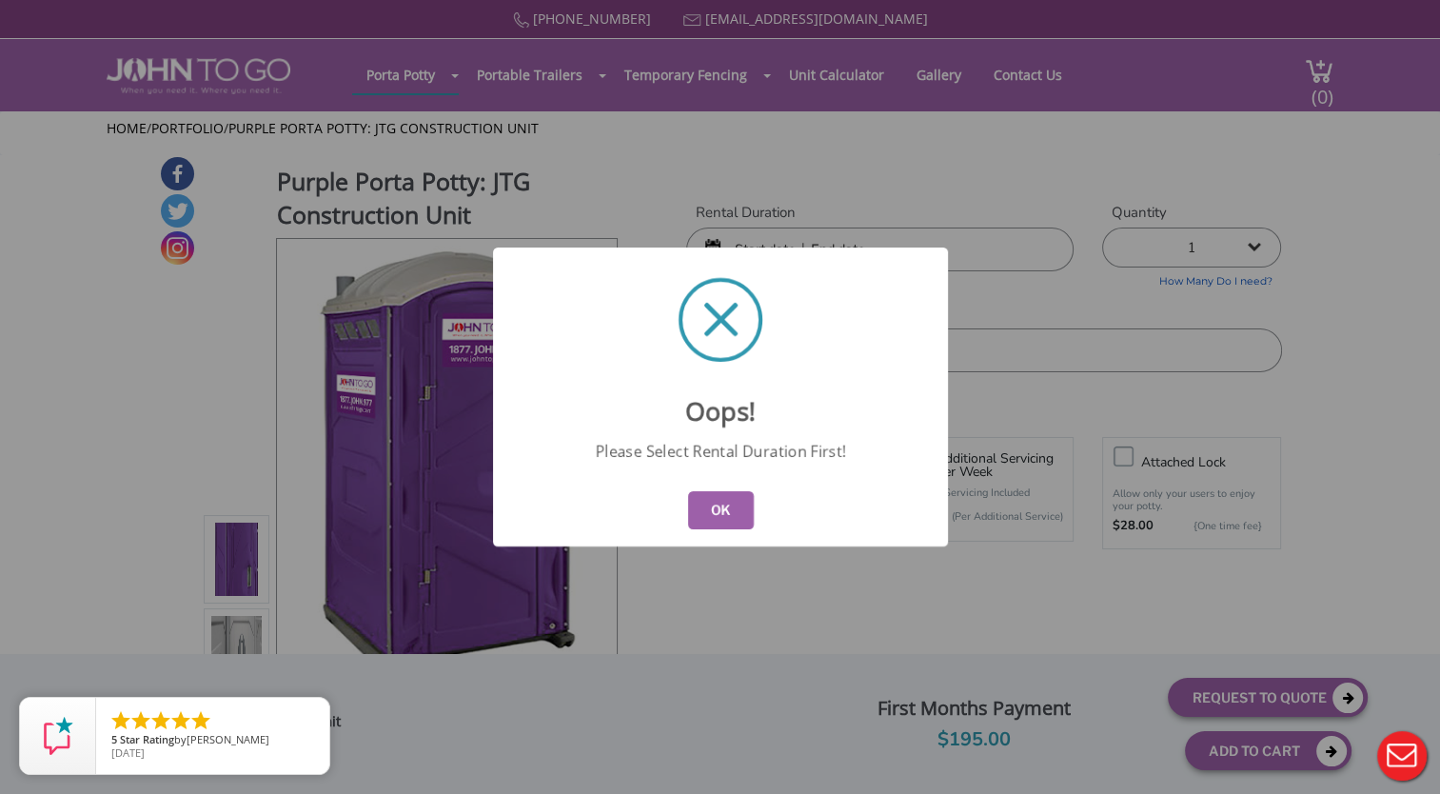
click at [741, 508] on button "OK" at bounding box center [720, 510] width 66 height 38
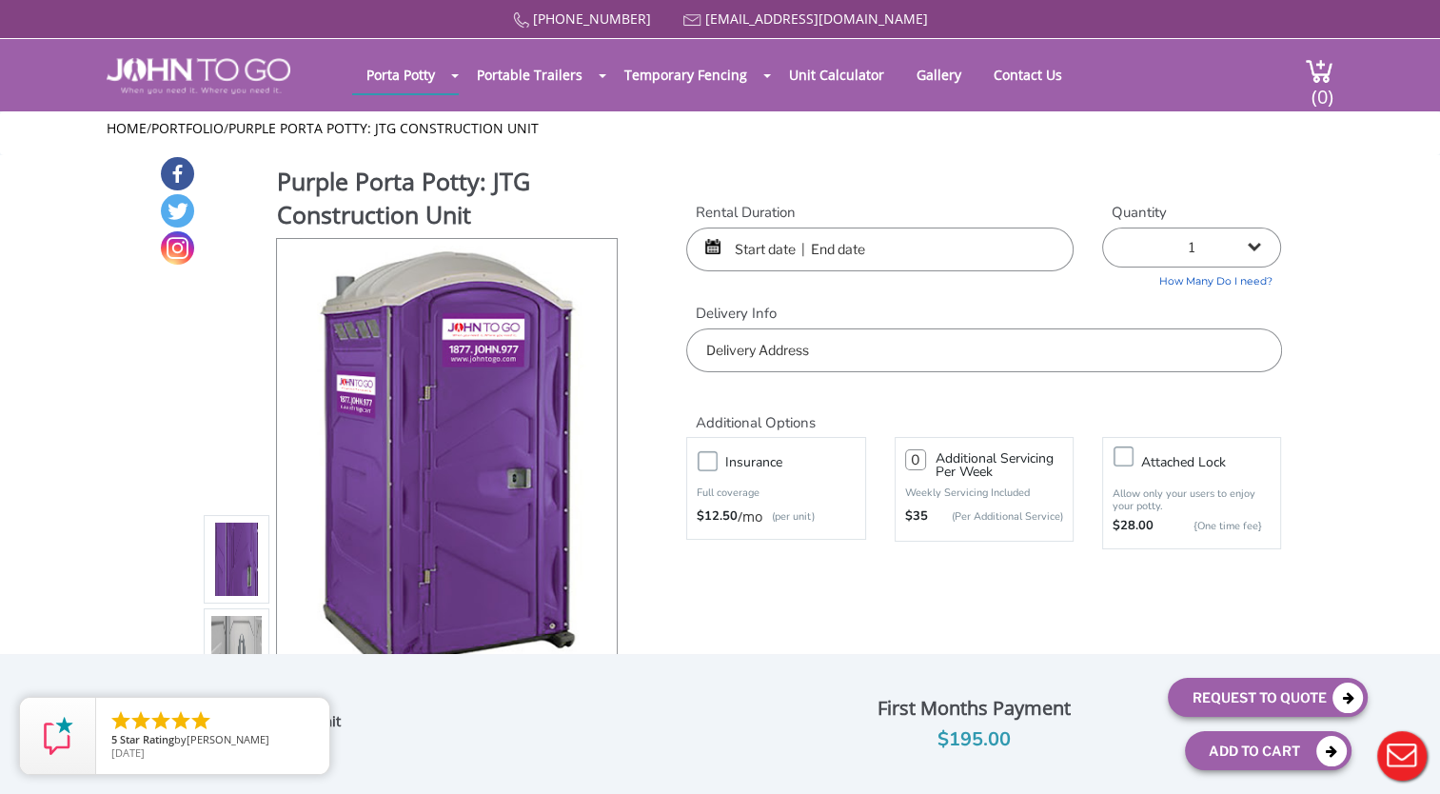
click at [771, 256] on input "text" at bounding box center [879, 249] width 387 height 44
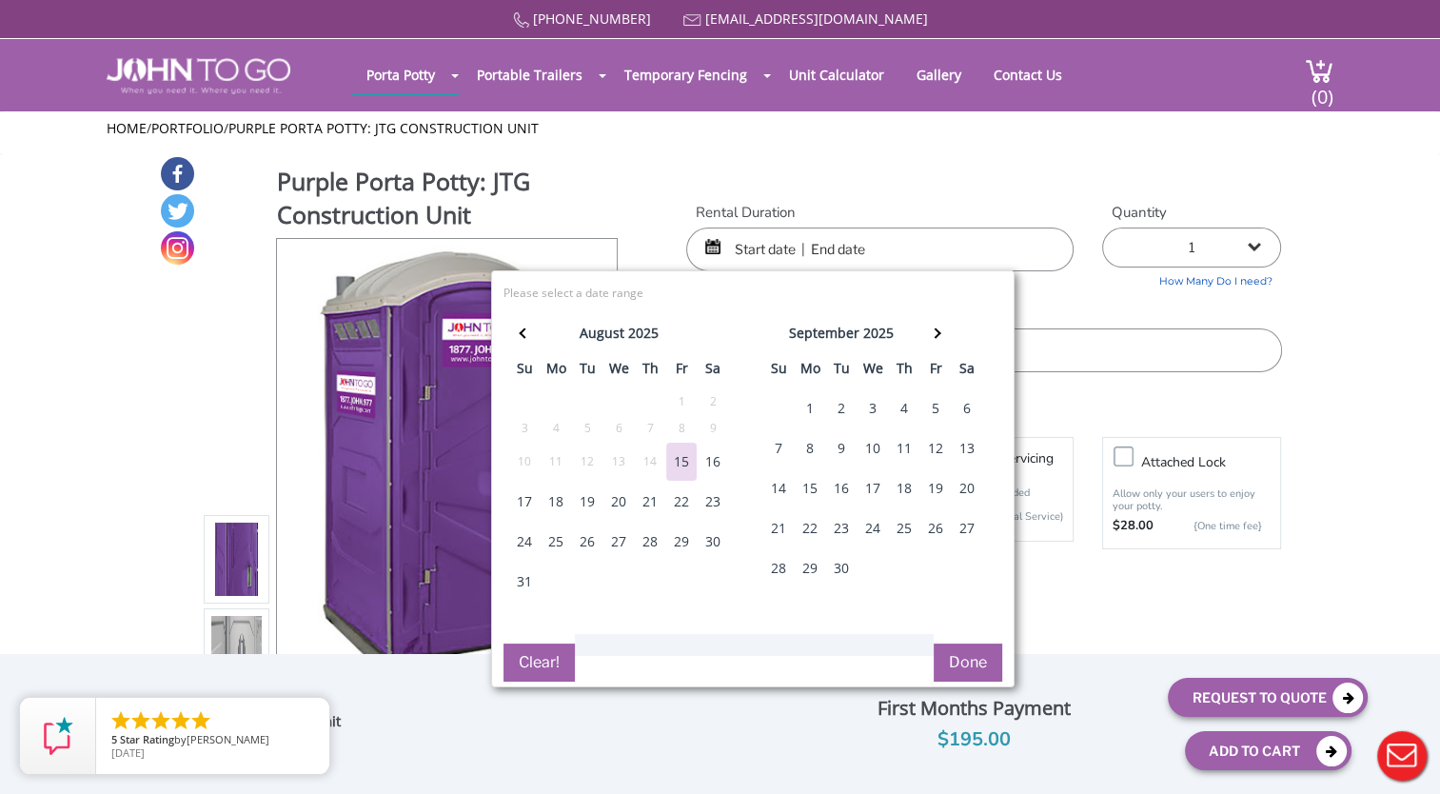
click at [838, 401] on div "2" at bounding box center [841, 408] width 30 height 38
click at [937, 332] on span at bounding box center [936, 333] width 10 height 10
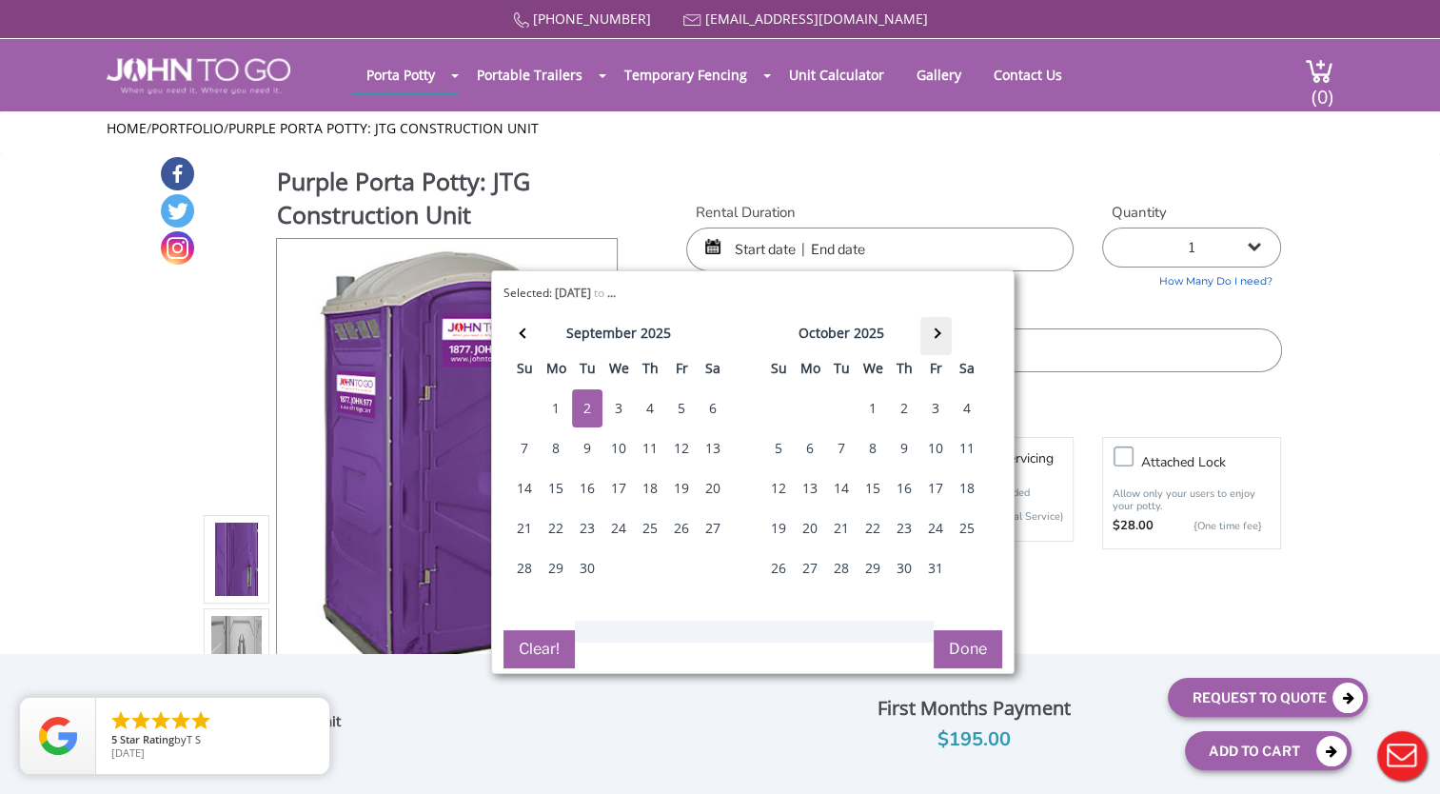
click at [937, 332] on span at bounding box center [936, 333] width 10 height 10
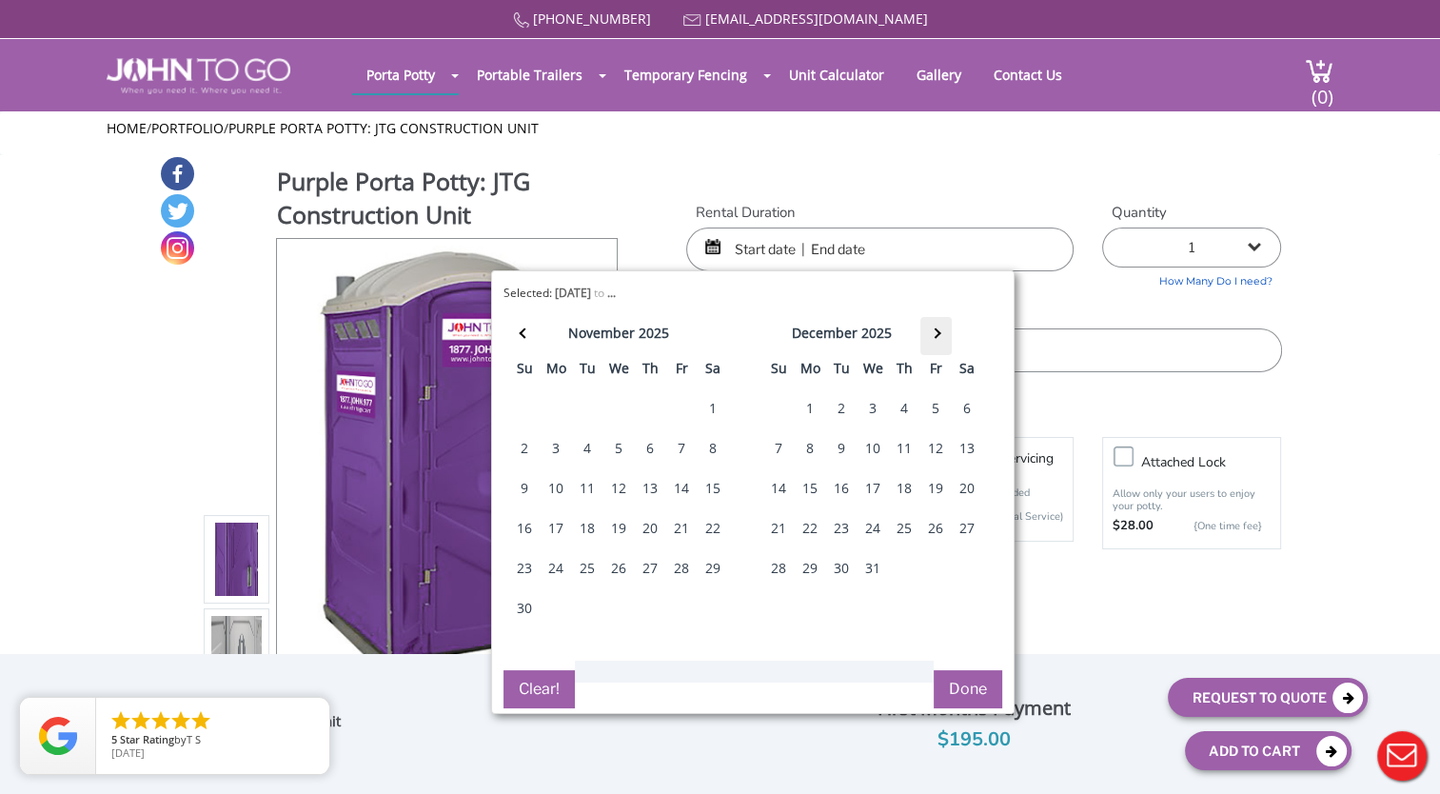
click at [937, 332] on span at bounding box center [936, 333] width 10 height 10
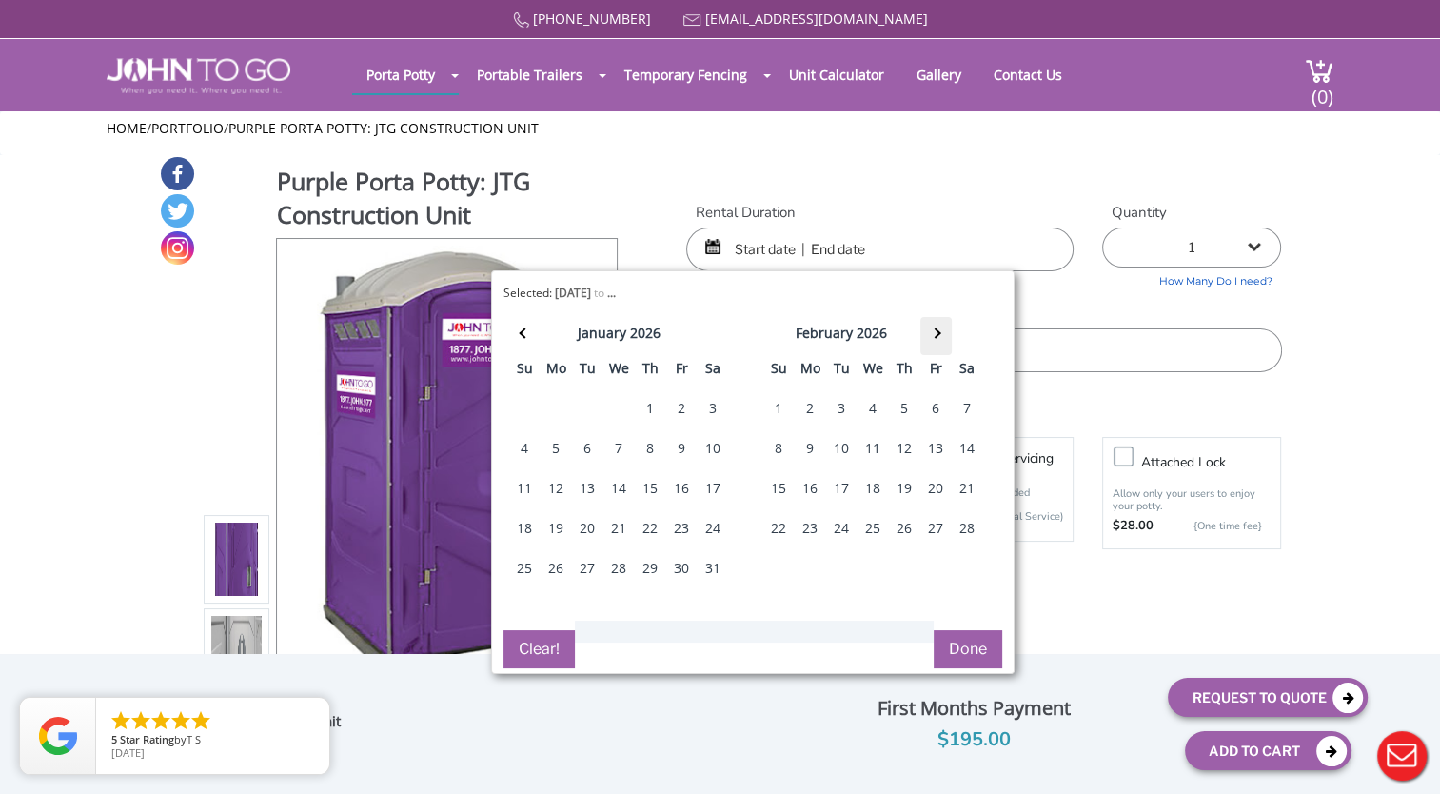
click at [937, 332] on span at bounding box center [936, 333] width 10 height 10
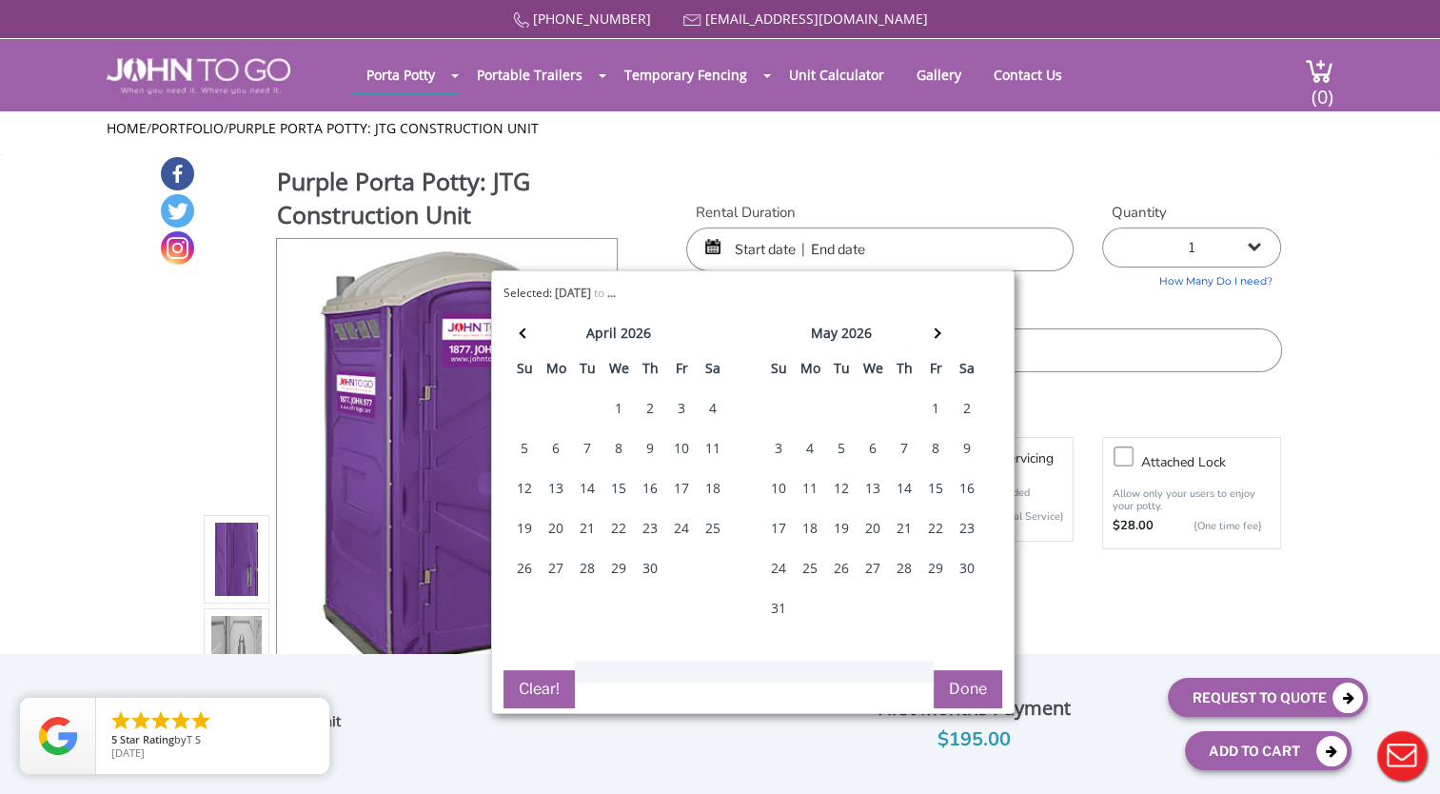
click at [858, 486] on td "13" at bounding box center [873, 489] width 31 height 40
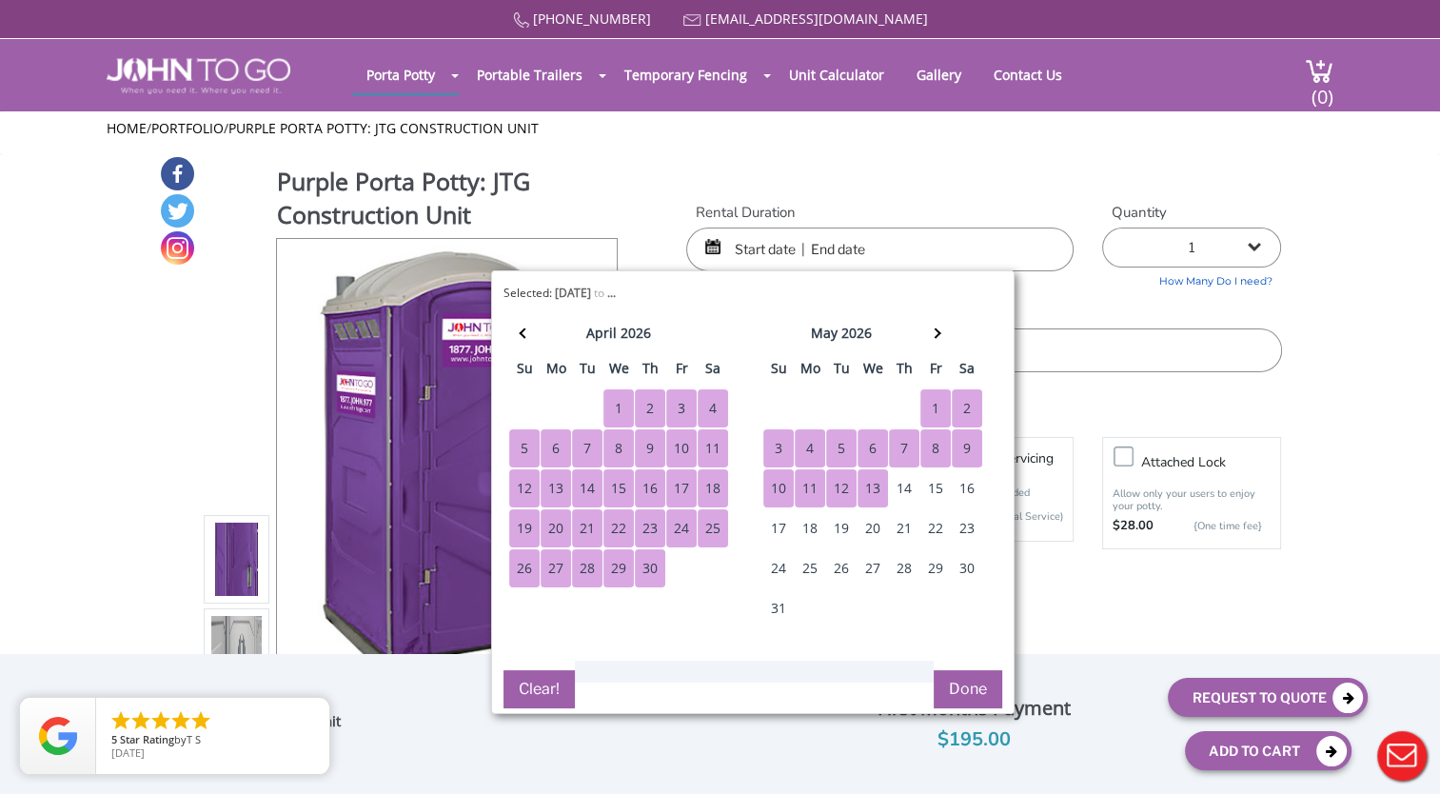
click at [872, 489] on div "13" at bounding box center [873, 488] width 30 height 38
type input "[DATE] to [DATE]"
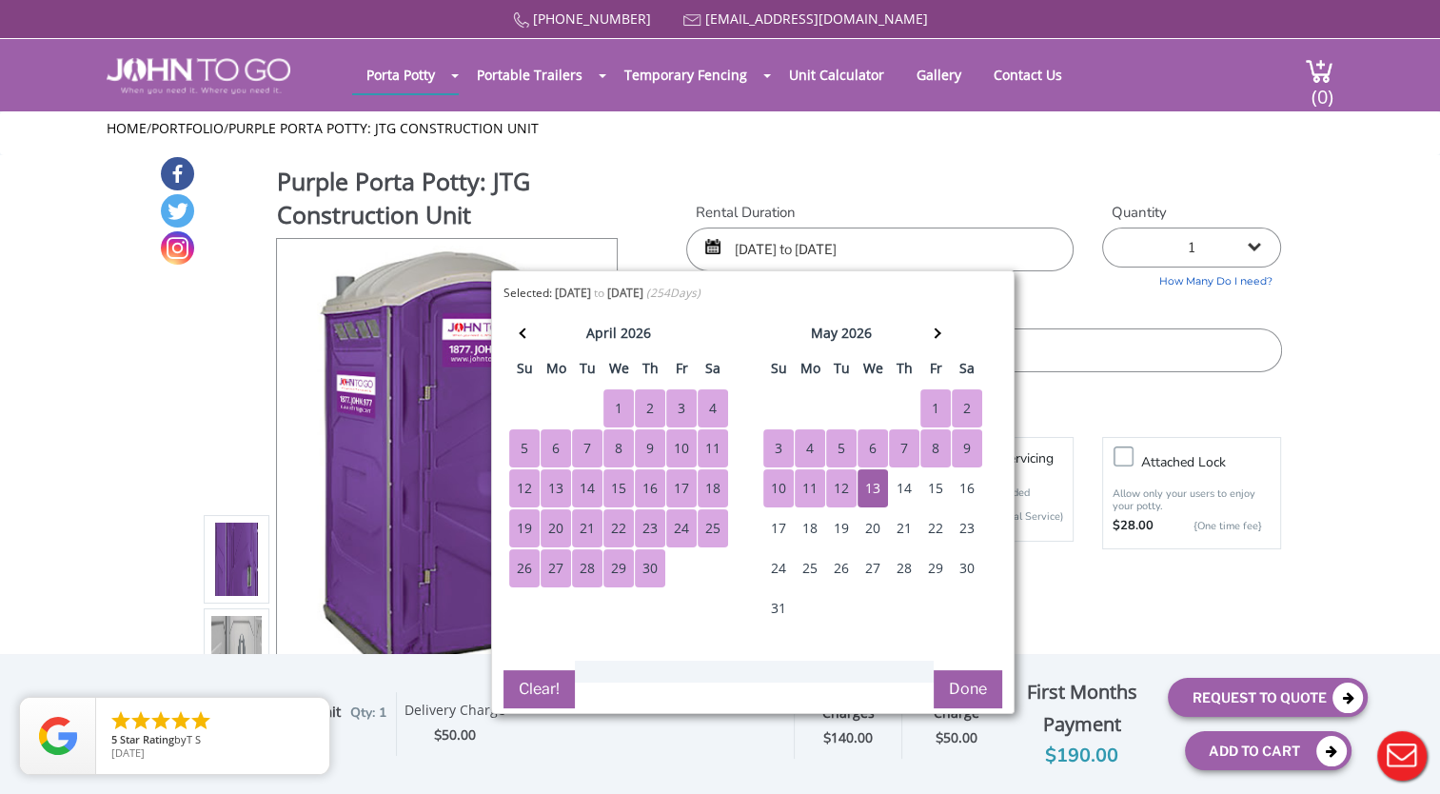
click at [960, 680] on button "Done" at bounding box center [968, 689] width 69 height 38
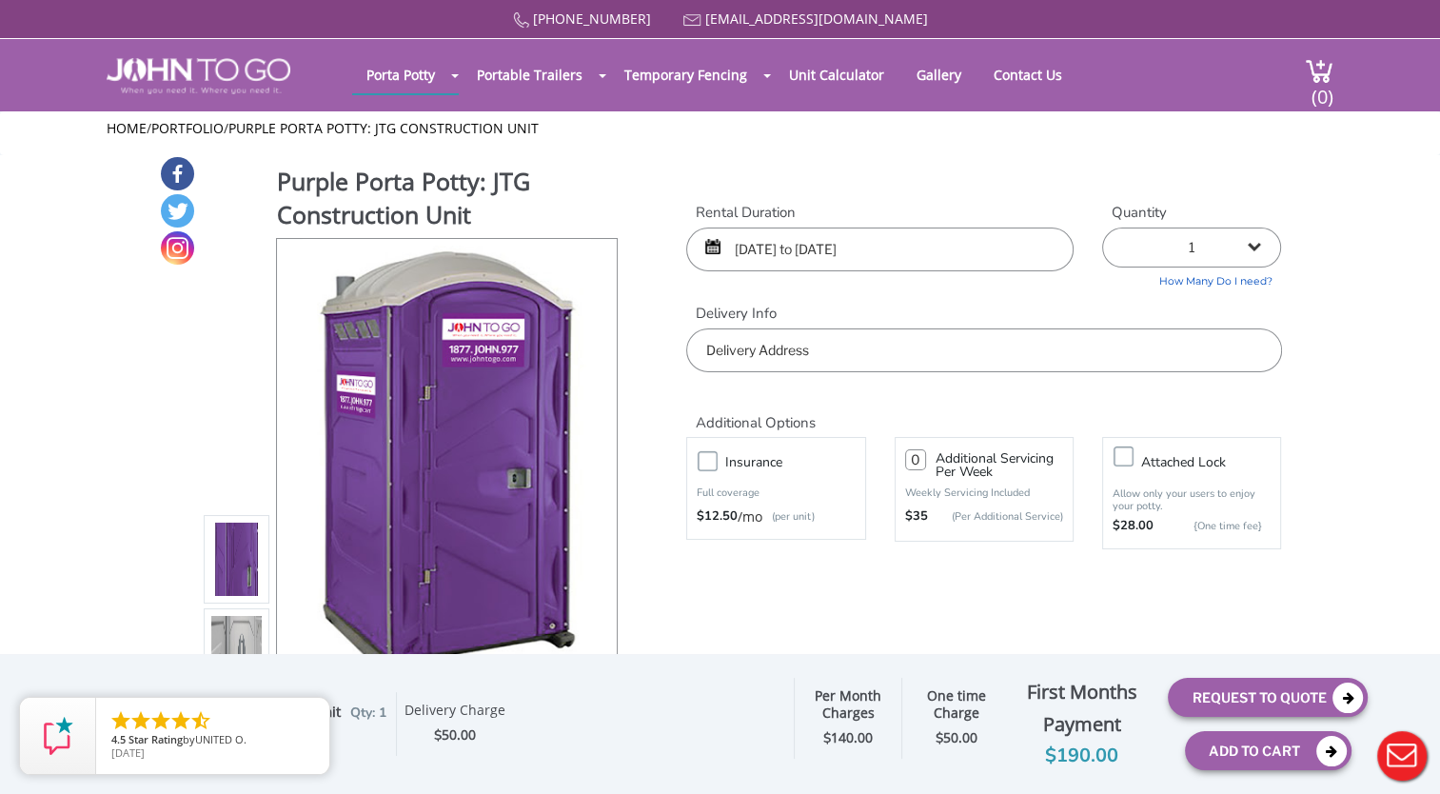
click at [803, 340] on input "text" at bounding box center [983, 350] width 595 height 44
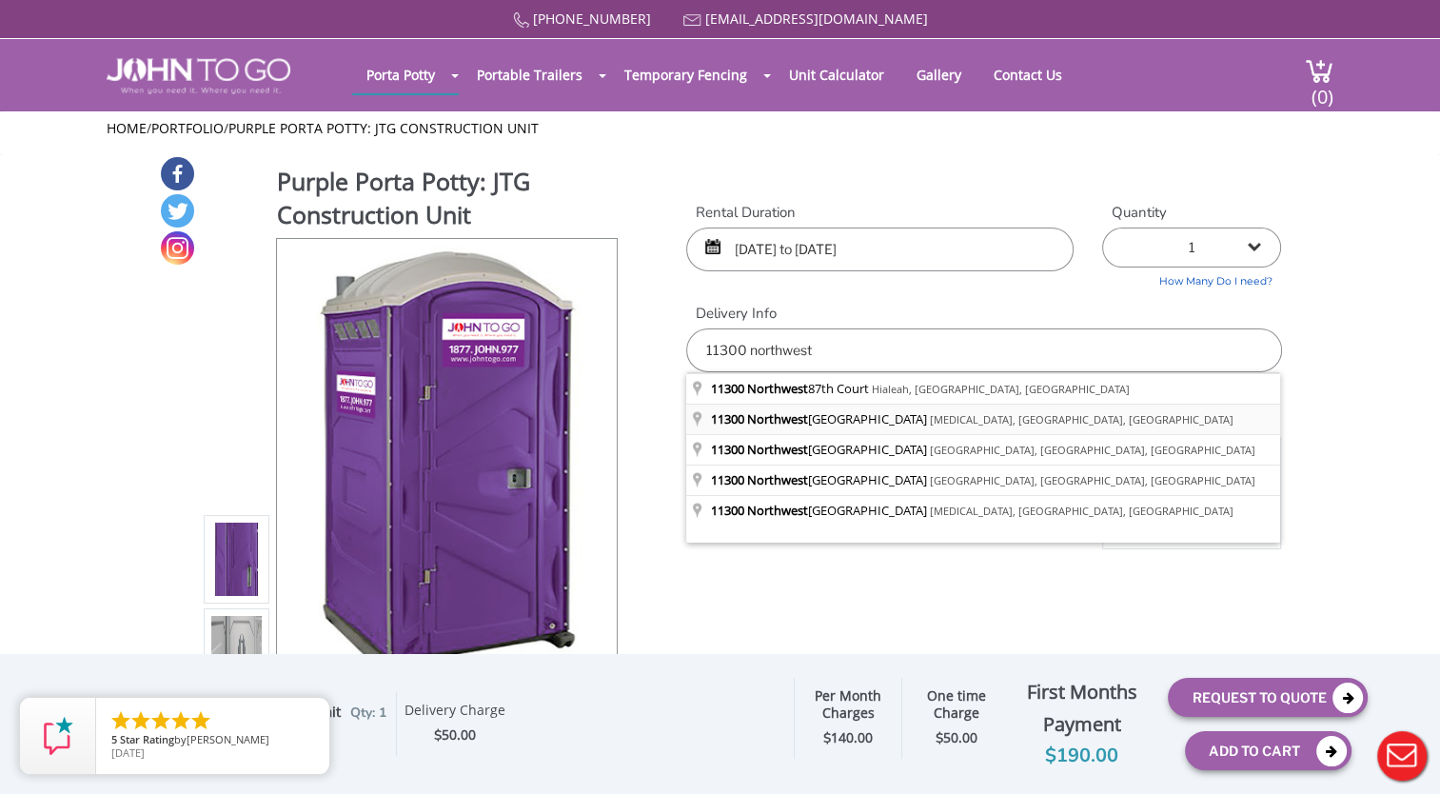
type input "[STREET_ADDRESS][MEDICAL_DATA]"
